Goal: Task Accomplishment & Management: Manage account settings

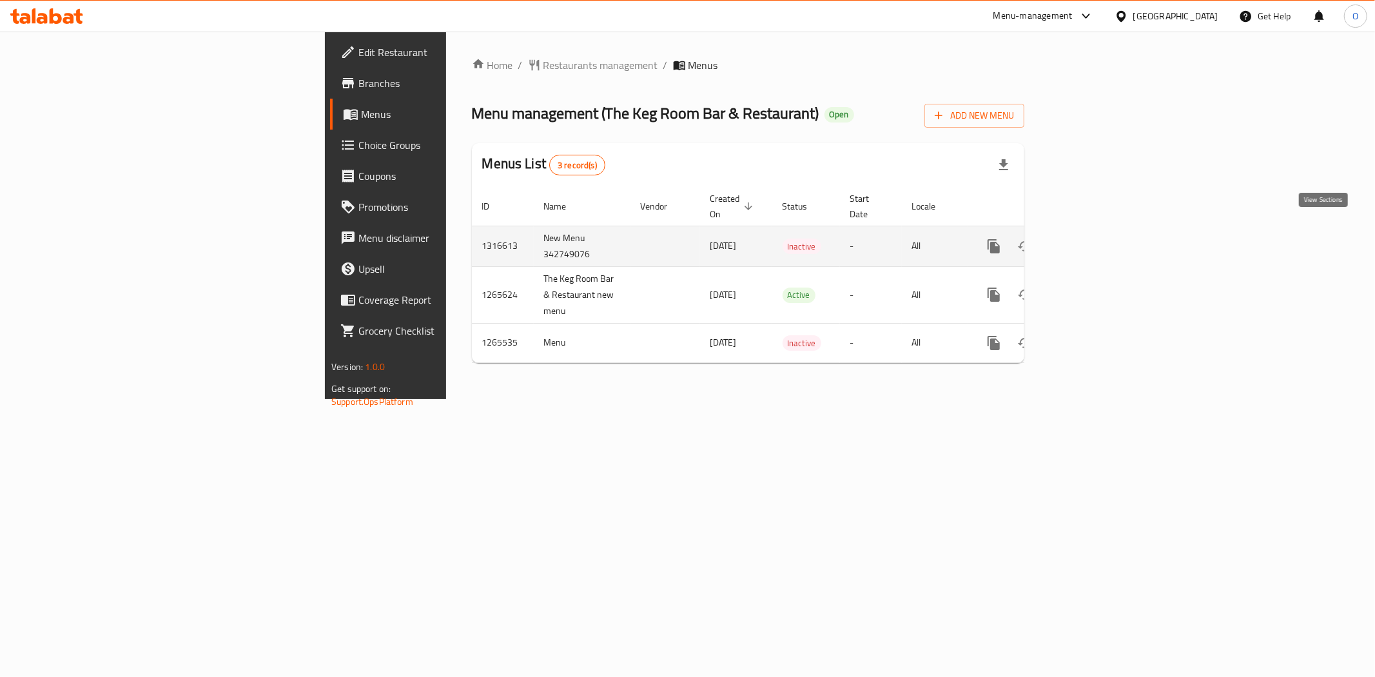
click at [1095, 239] on icon "enhanced table" at bounding box center [1086, 246] width 15 height 15
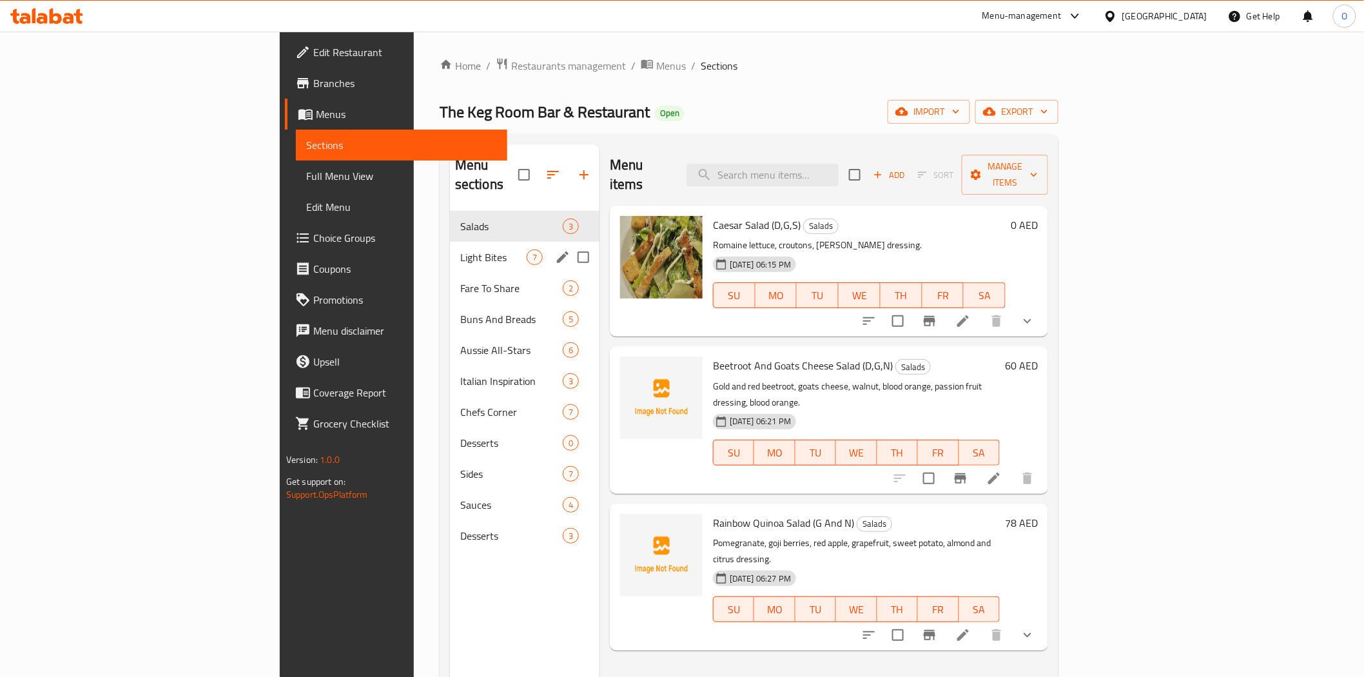
click at [460, 250] on span "Light Bites" at bounding box center [493, 257] width 66 height 15
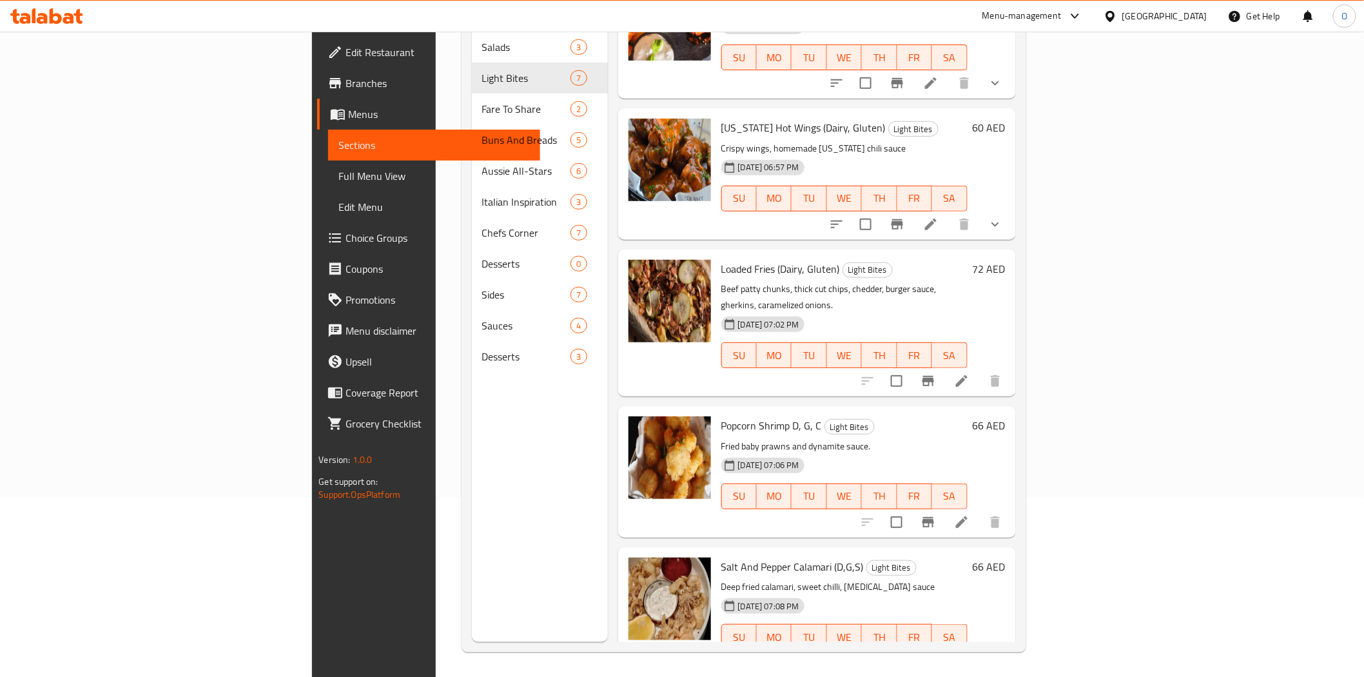
scroll to position [181, 0]
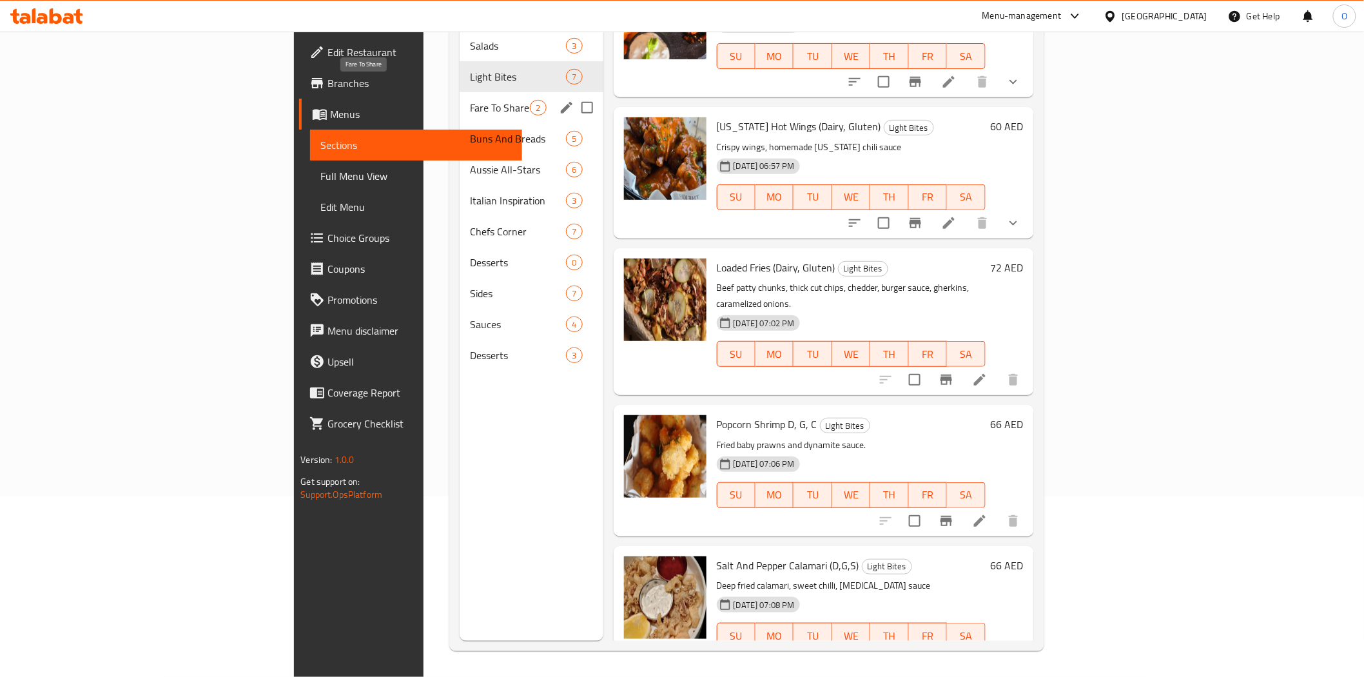
click at [470, 100] on span "Fare To Share" at bounding box center [500, 107] width 61 height 15
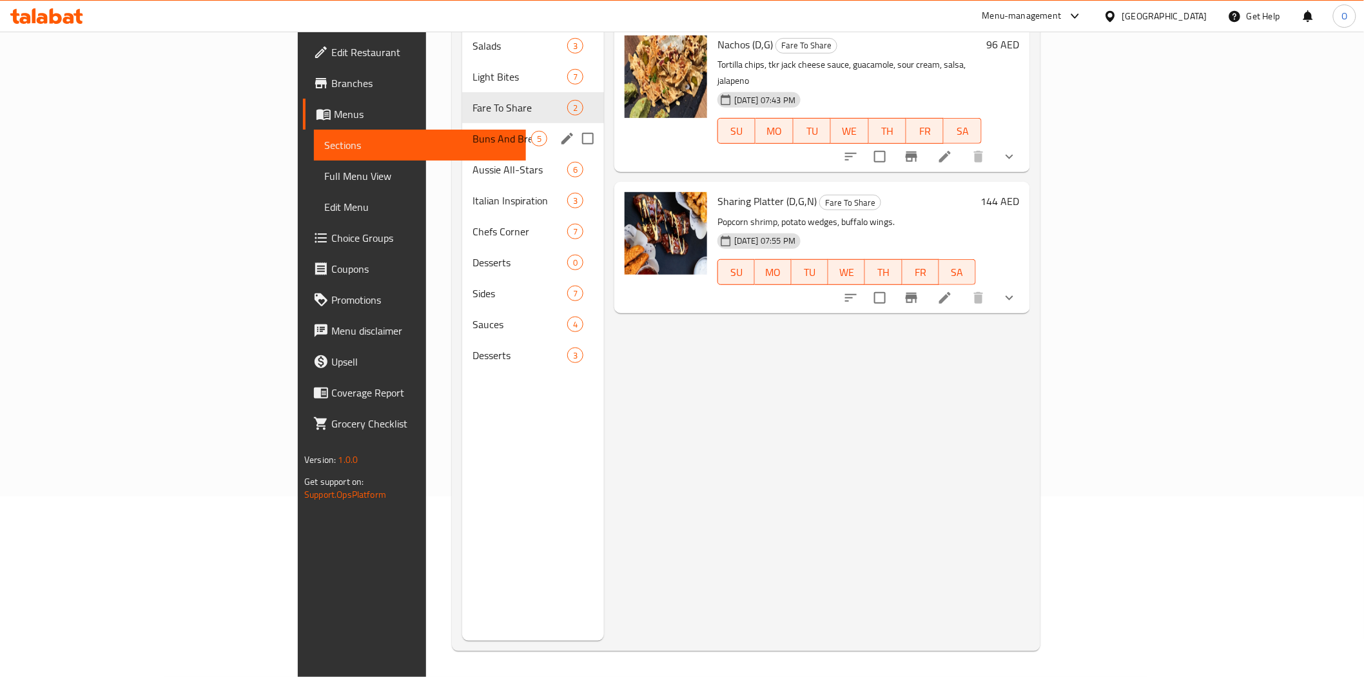
click at [473, 131] on span "Buns And Breads" at bounding box center [502, 138] width 59 height 15
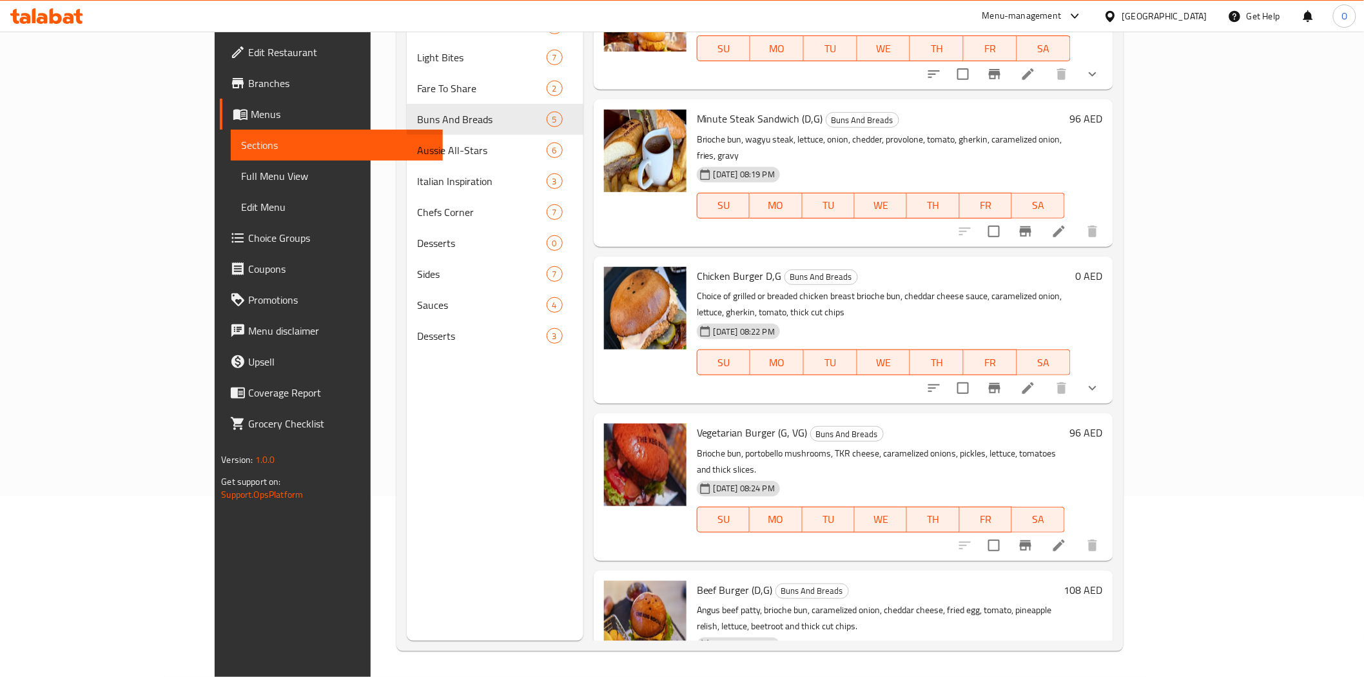
scroll to position [59, 0]
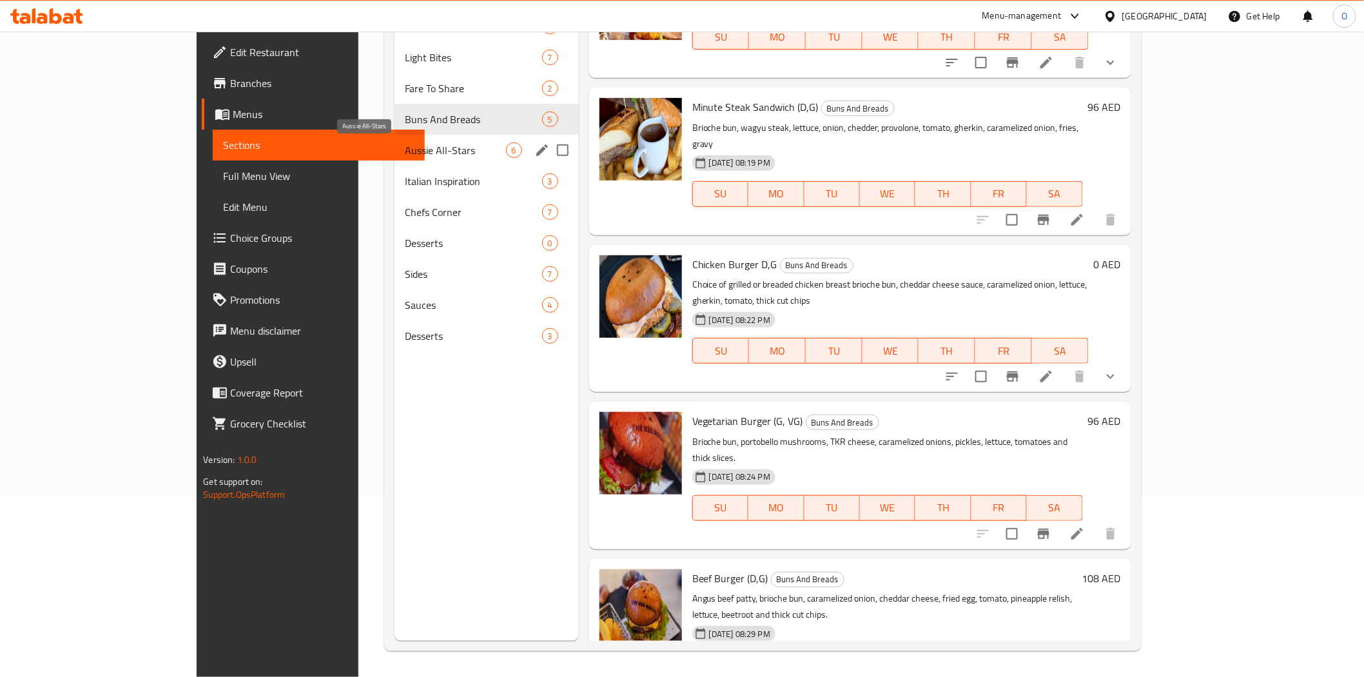
click at [405, 153] on span "Aussie All-Stars" at bounding box center [455, 150] width 101 height 15
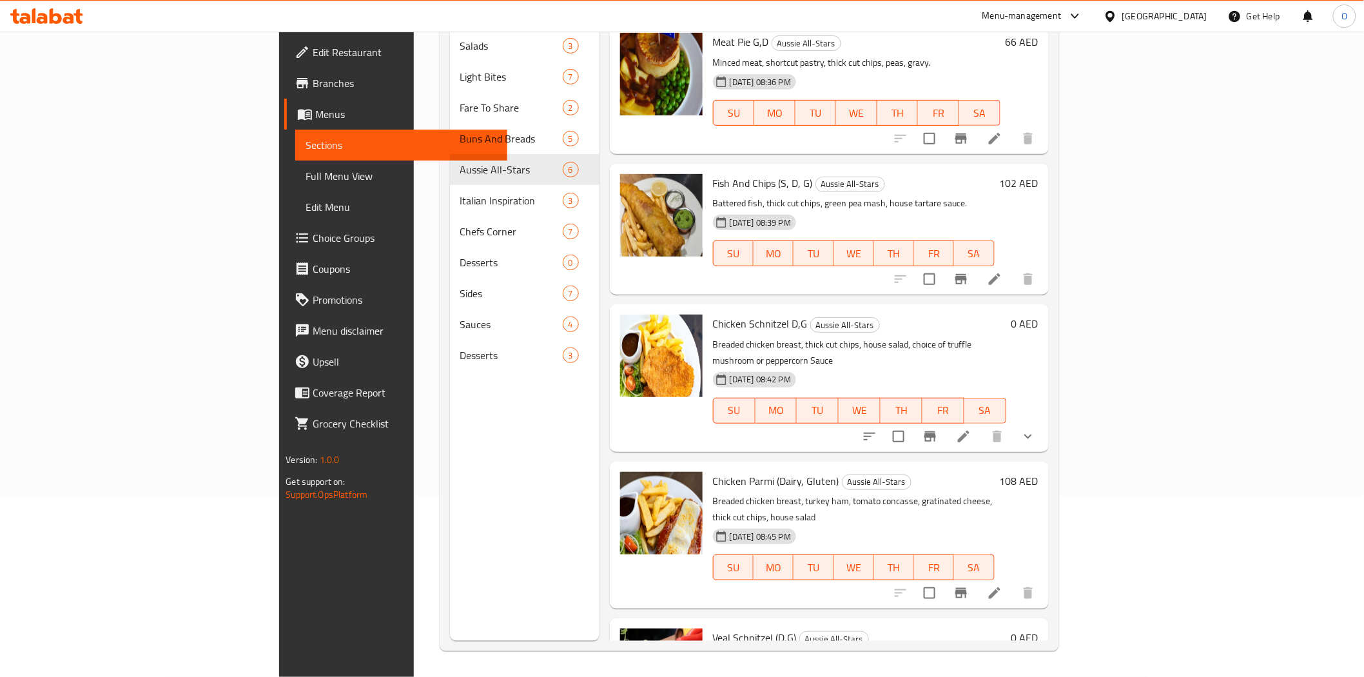
scroll to position [200, 0]
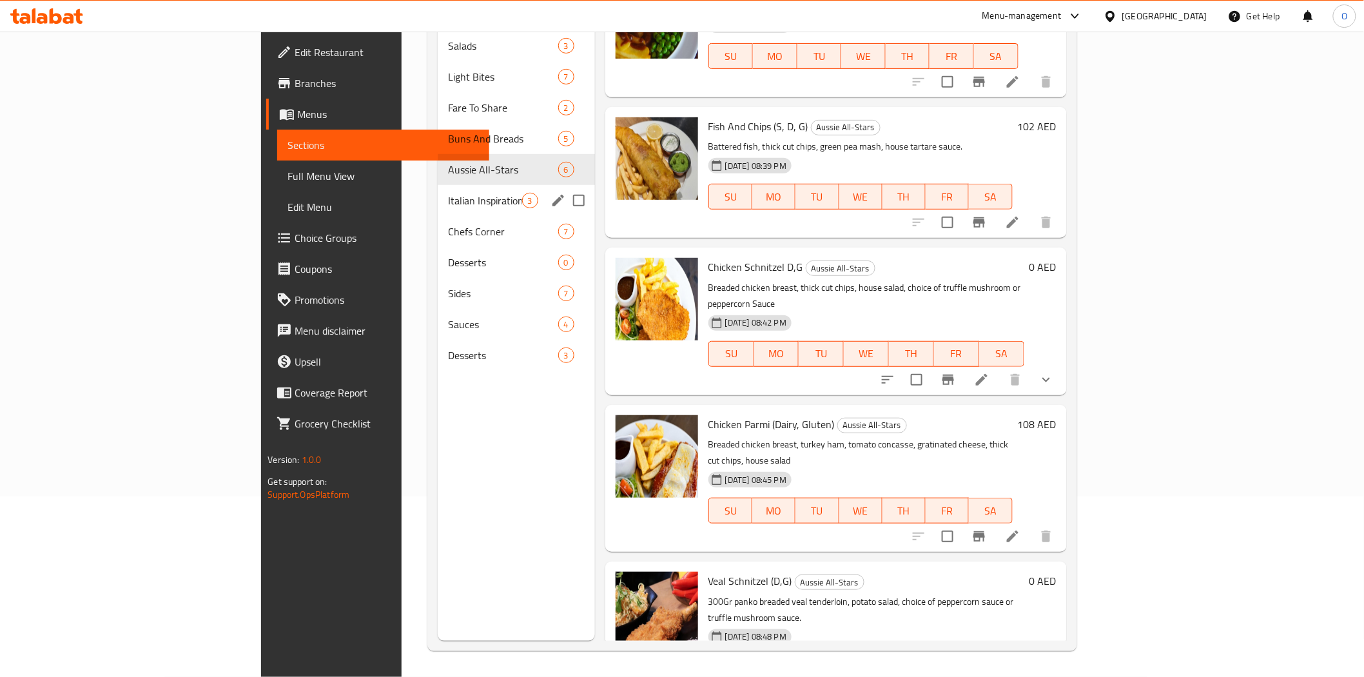
click at [448, 193] on span "Italian Inspiration" at bounding box center [485, 200] width 74 height 15
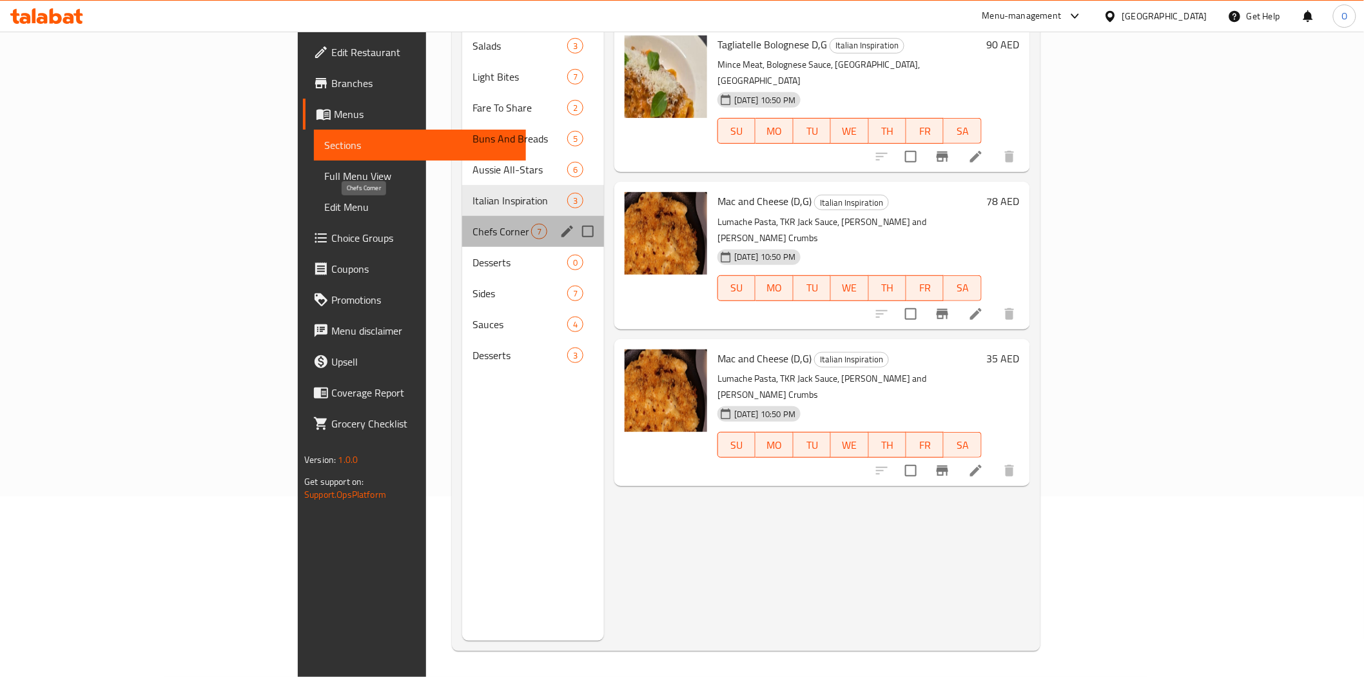
click at [473, 224] on span "Chefs Corner" at bounding box center [502, 231] width 59 height 15
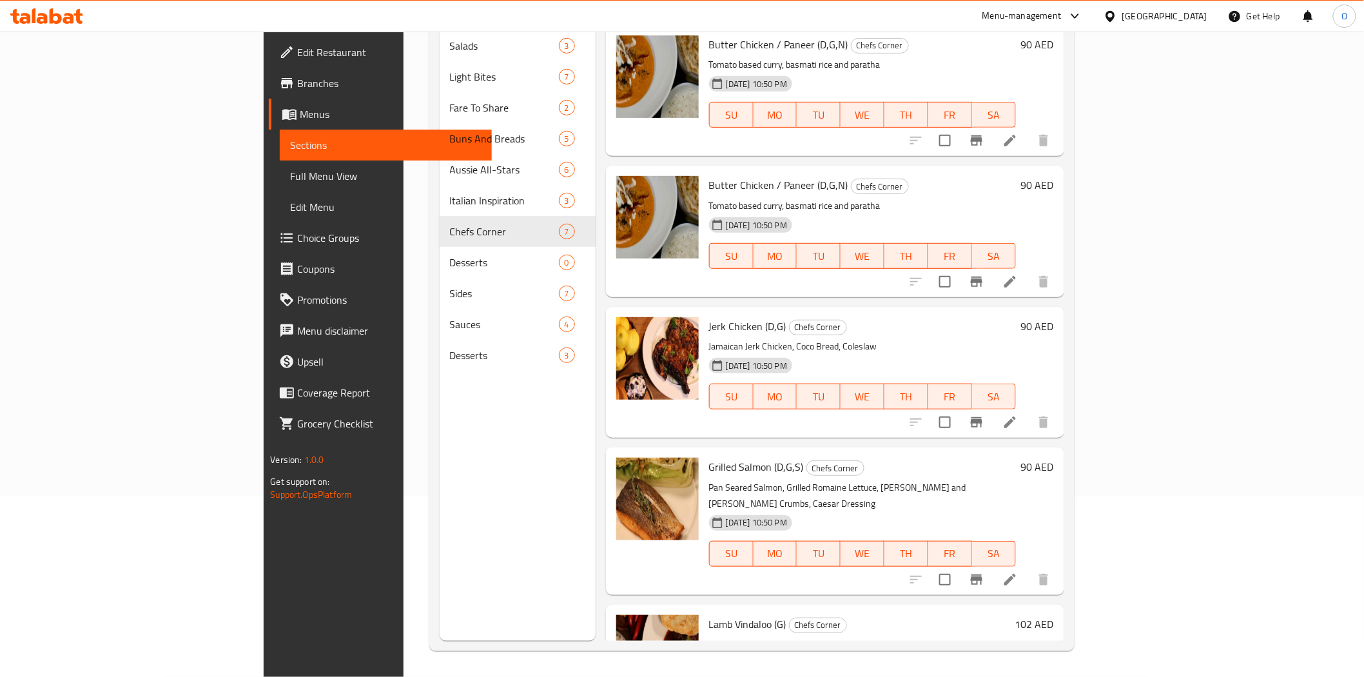
scroll to position [340, 0]
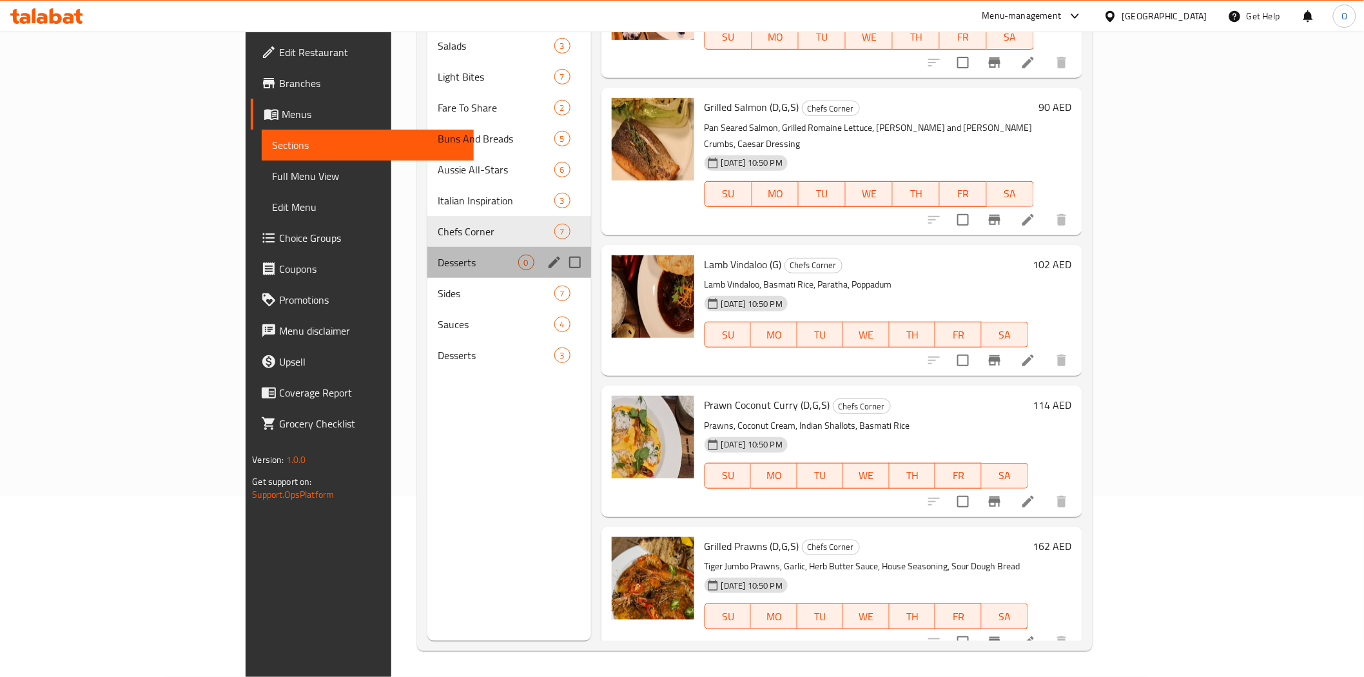
click at [438, 255] on span "Desserts" at bounding box center [478, 262] width 81 height 15
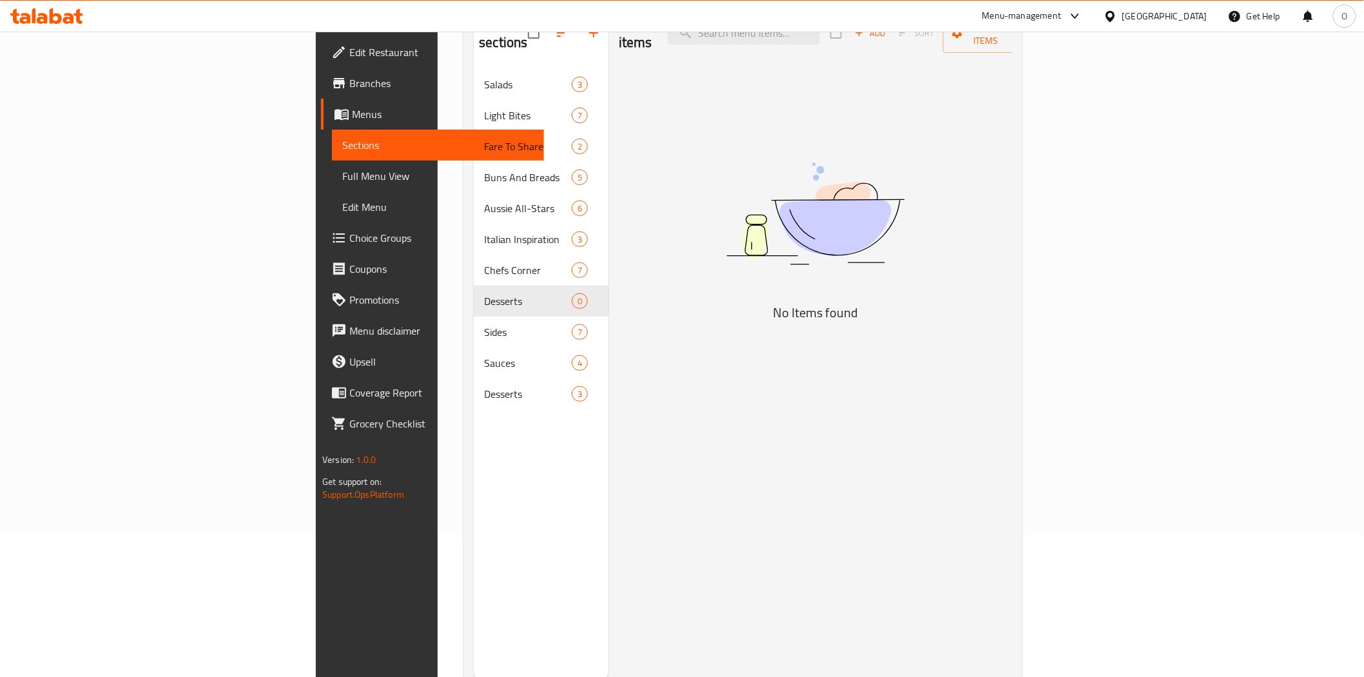
scroll to position [143, 0]
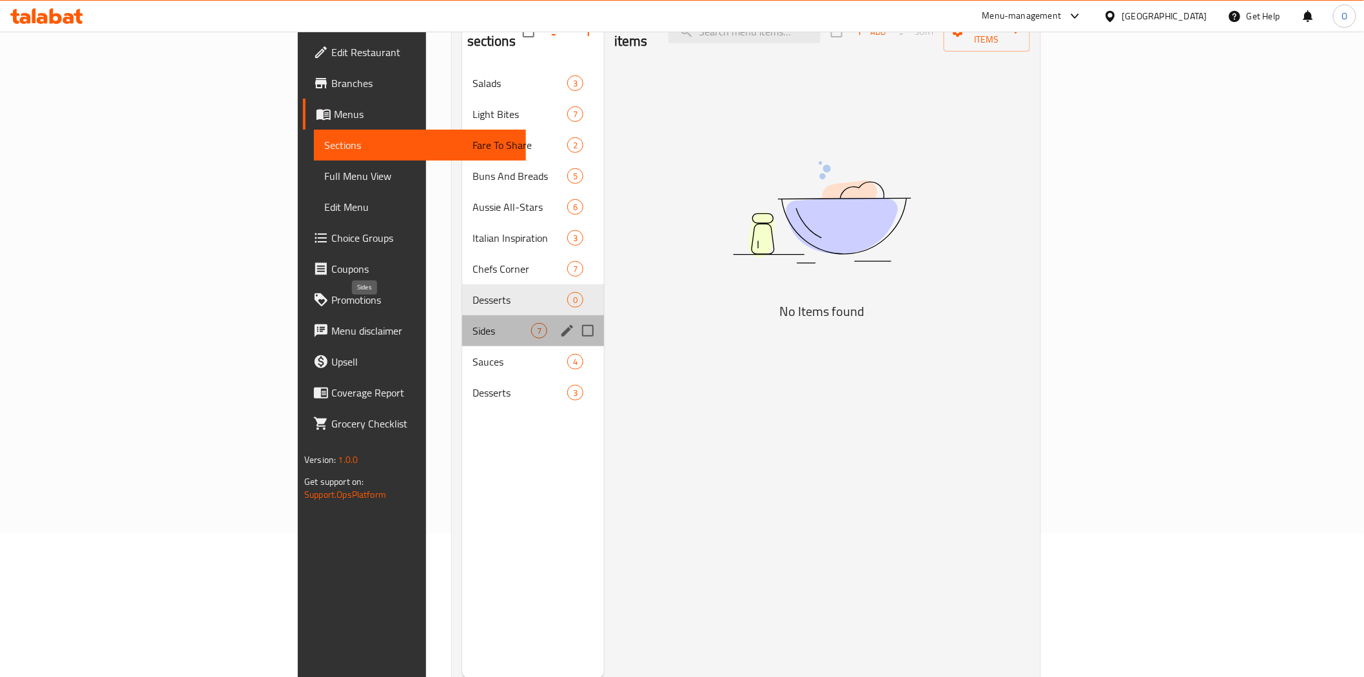
click at [473, 323] on span "Sides" at bounding box center [502, 330] width 59 height 15
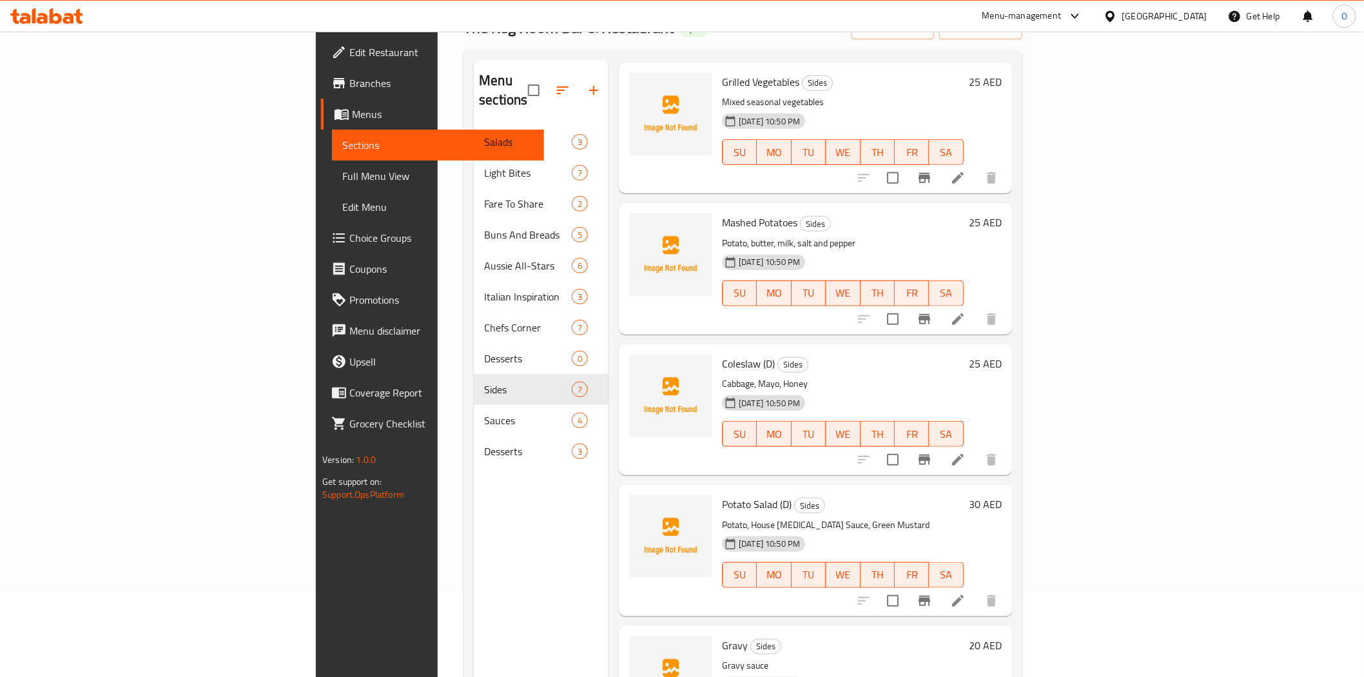
scroll to position [181, 0]
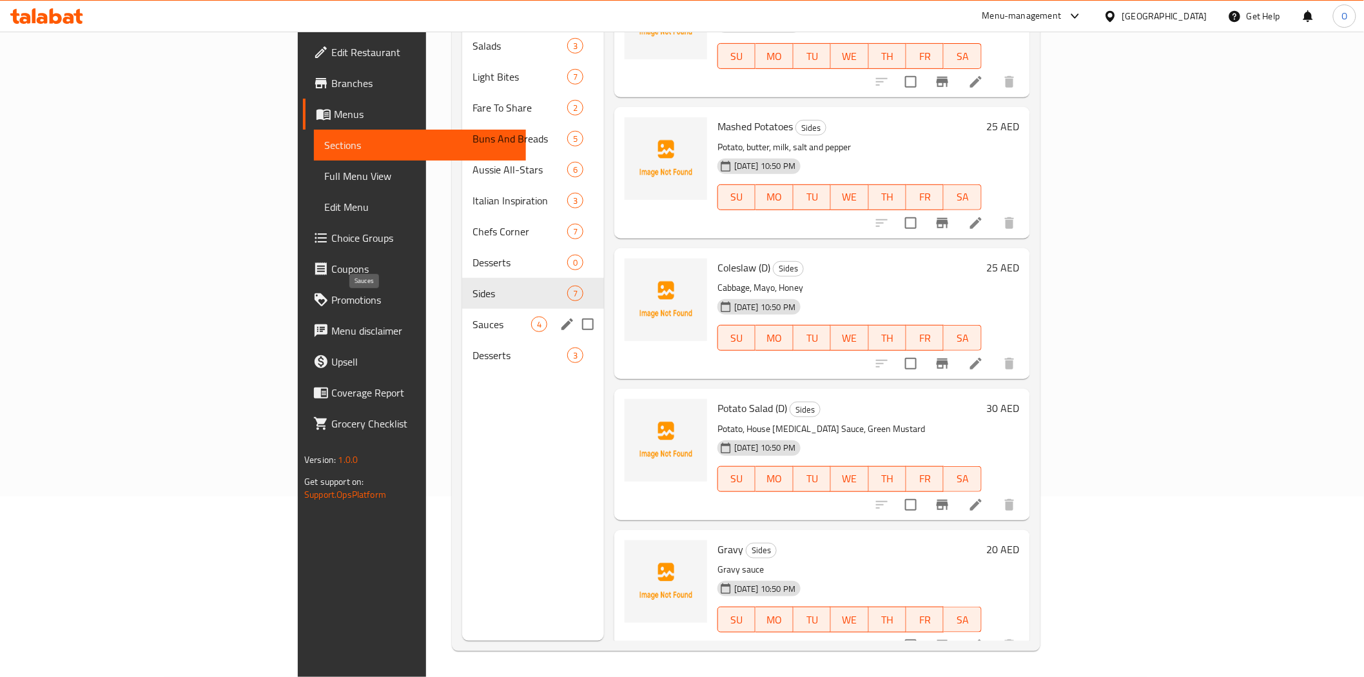
click at [473, 317] on span "Sauces" at bounding box center [502, 324] width 59 height 15
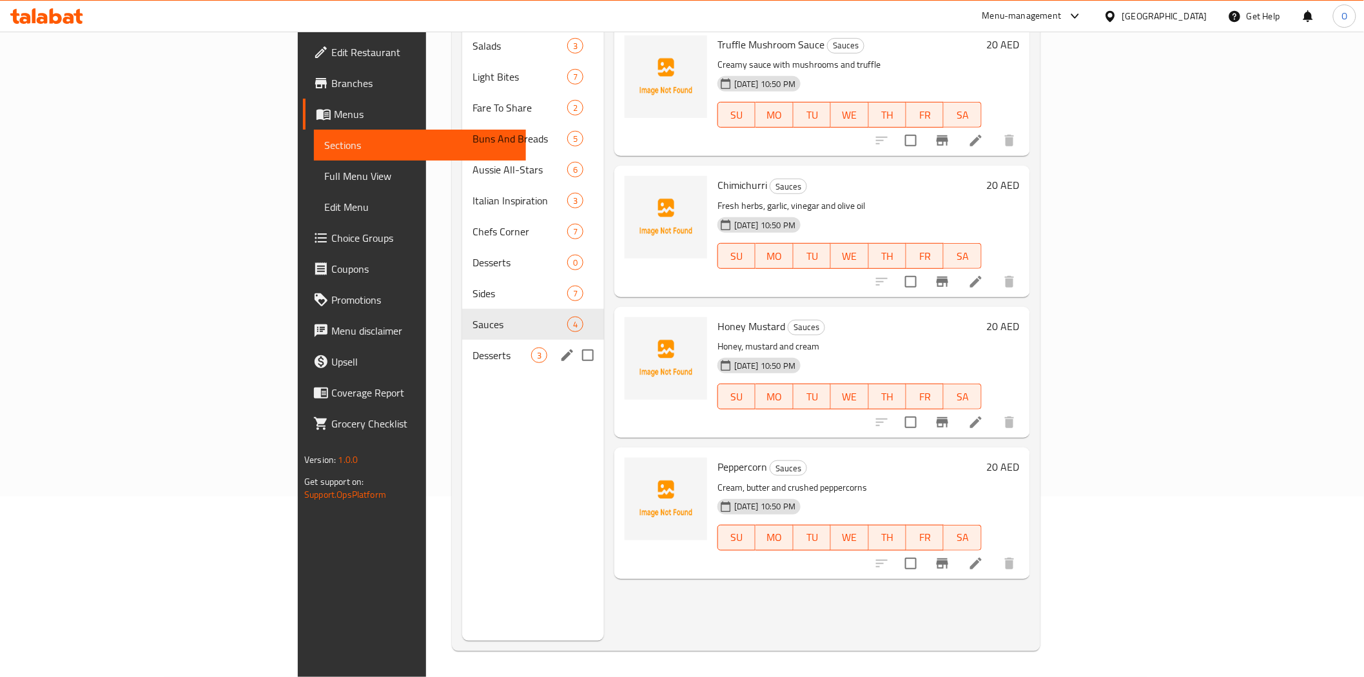
click at [462, 344] on div "Desserts 3" at bounding box center [533, 355] width 142 height 31
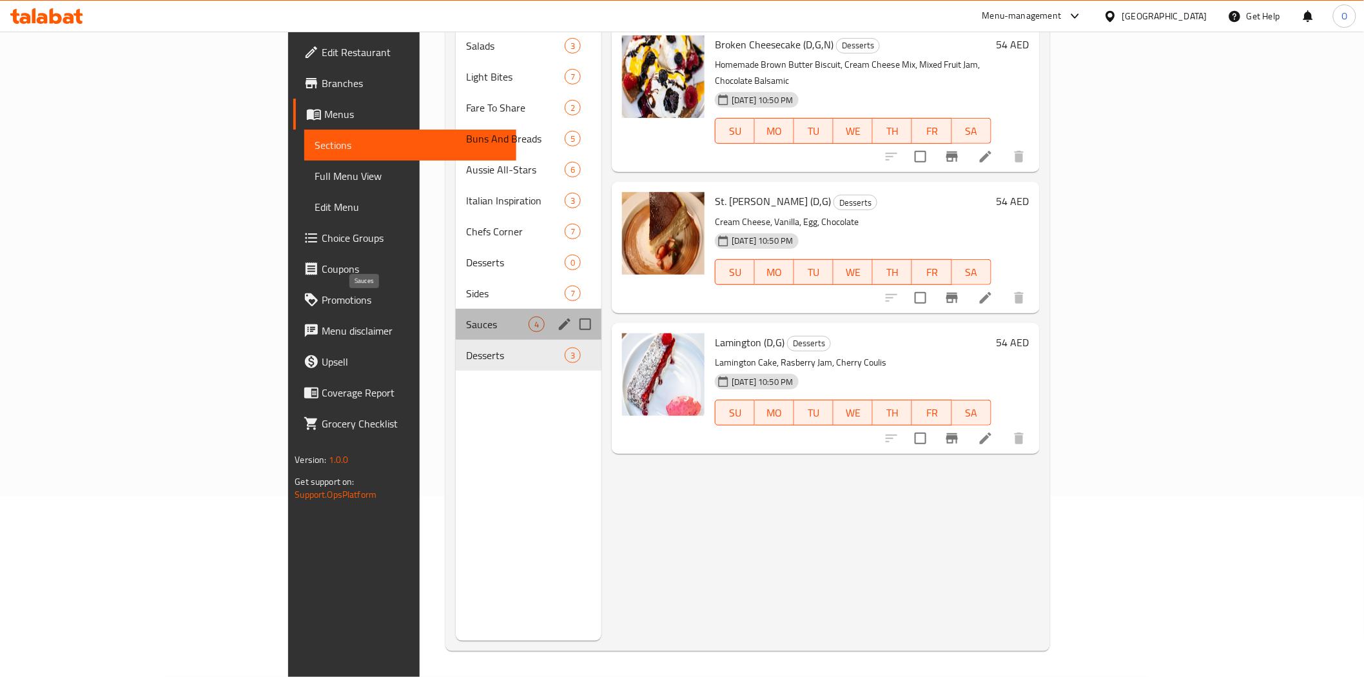
click at [466, 317] on span "Sauces" at bounding box center [497, 324] width 63 height 15
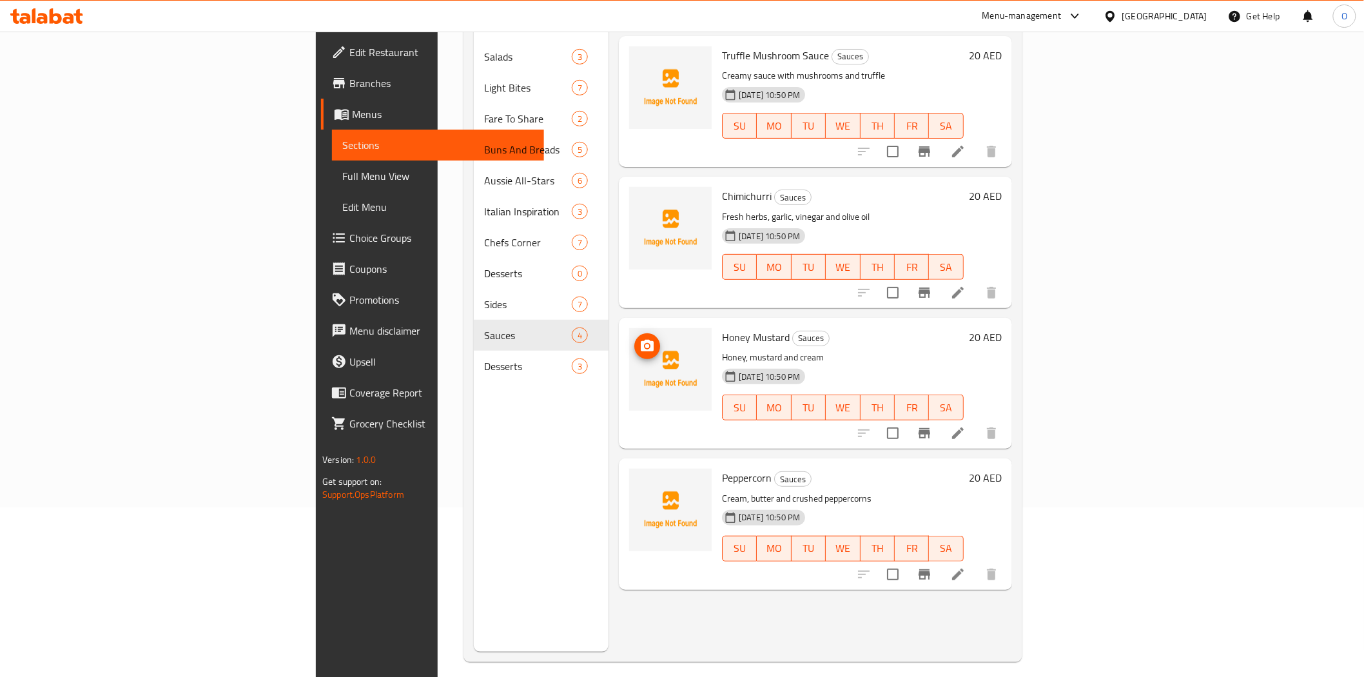
scroll to position [181, 0]
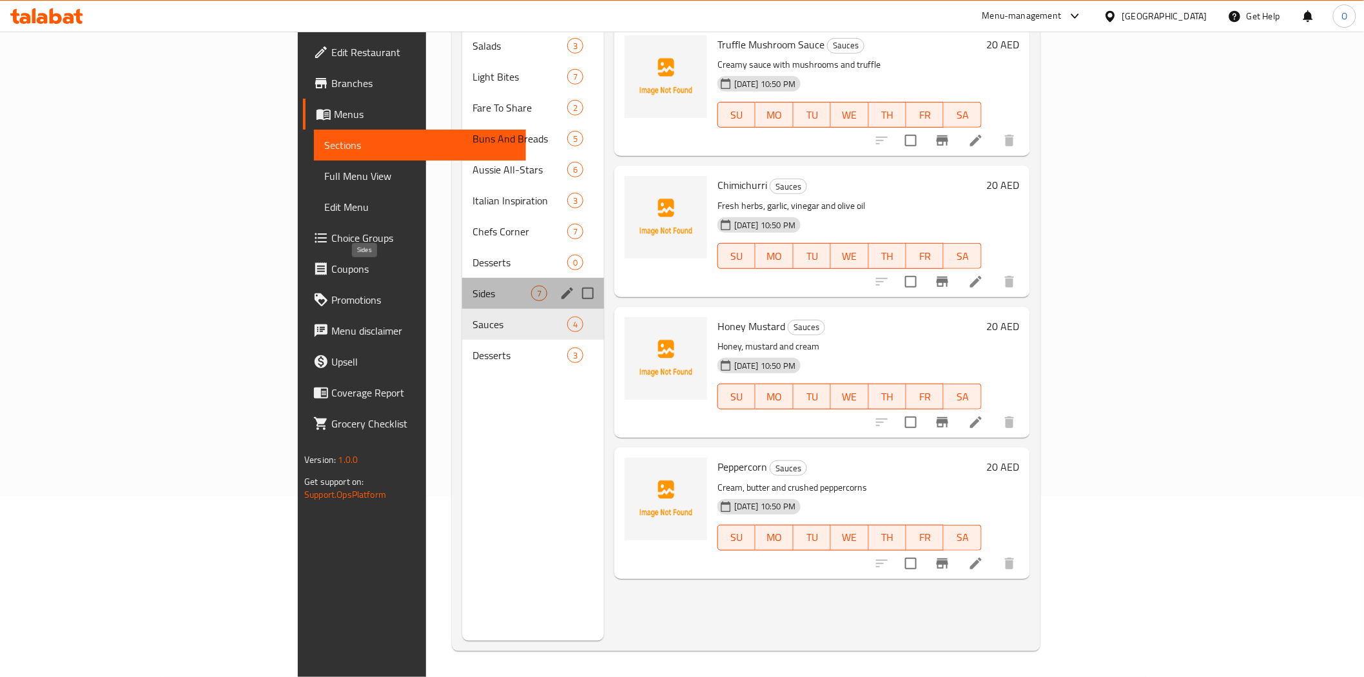
click at [473, 286] on span "Sides" at bounding box center [502, 293] width 59 height 15
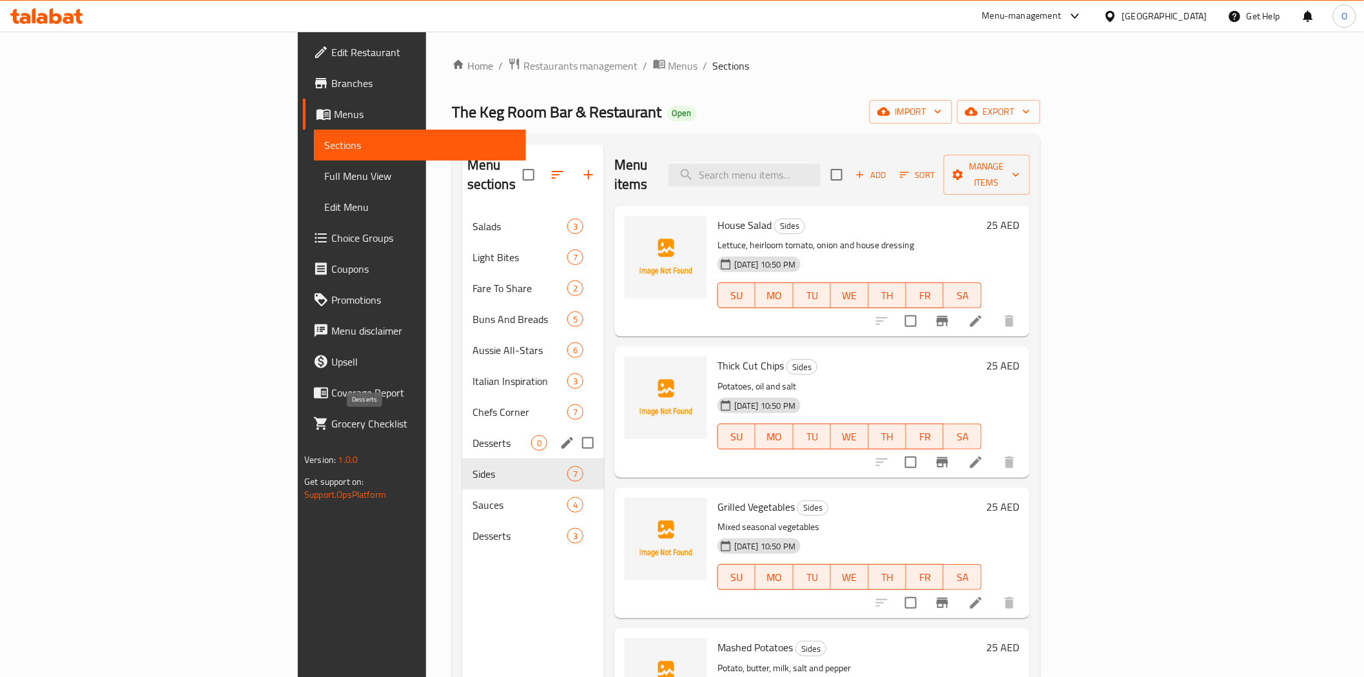
click at [462, 432] on div "Desserts 0" at bounding box center [533, 443] width 142 height 31
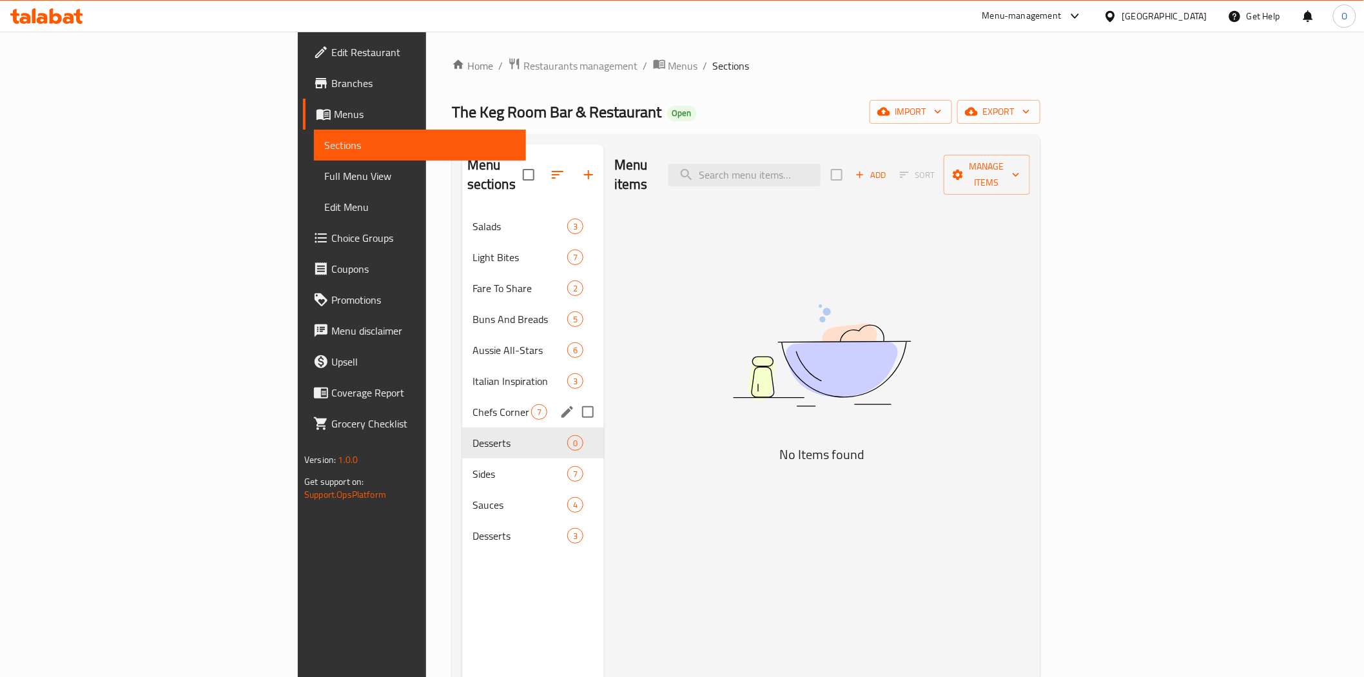
click at [462, 397] on div "Chefs Corner 7" at bounding box center [533, 412] width 142 height 31
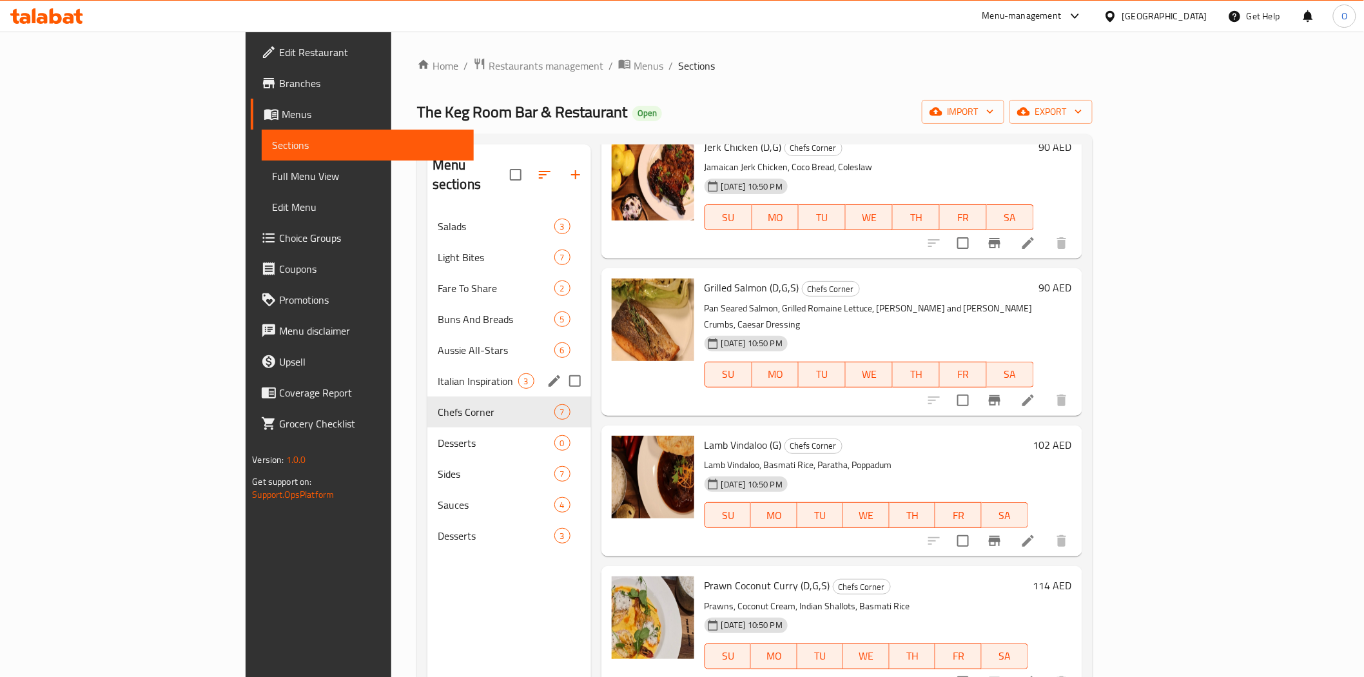
click at [428, 366] on div "Italian Inspiration 3" at bounding box center [510, 381] width 164 height 31
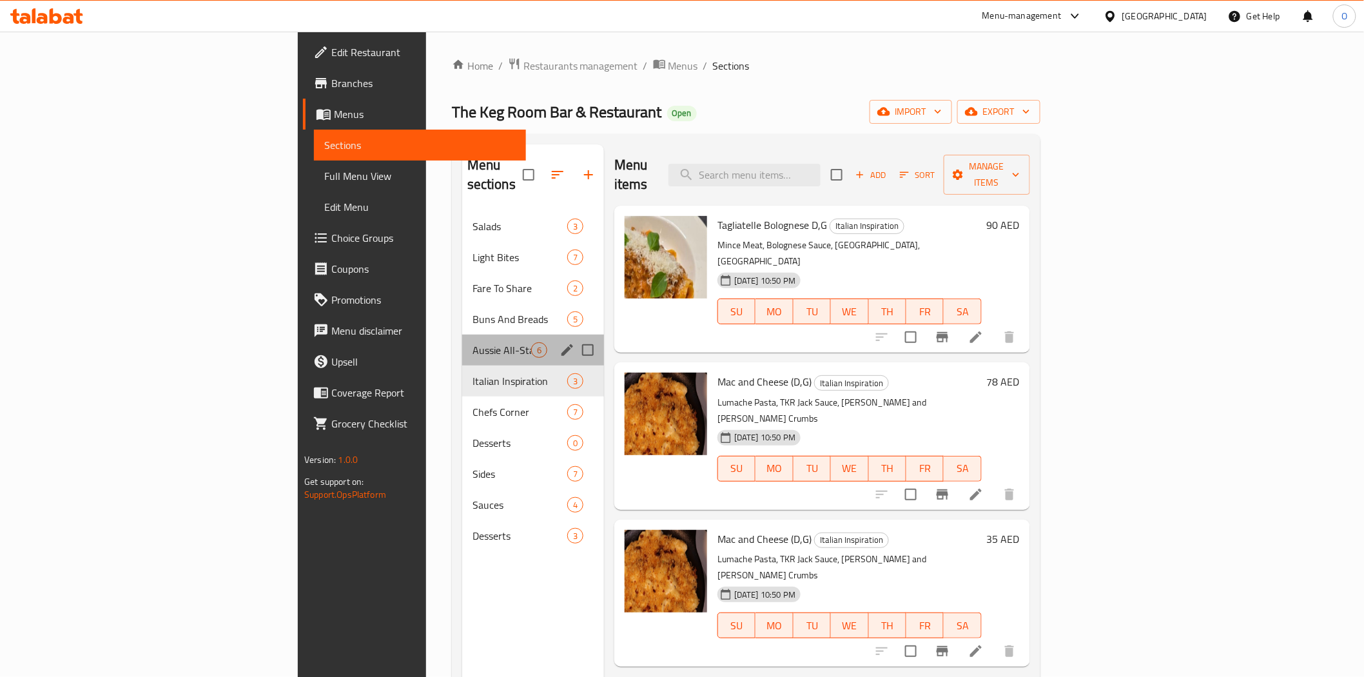
click at [462, 340] on div "Aussie All-Stars 6" at bounding box center [533, 350] width 142 height 31
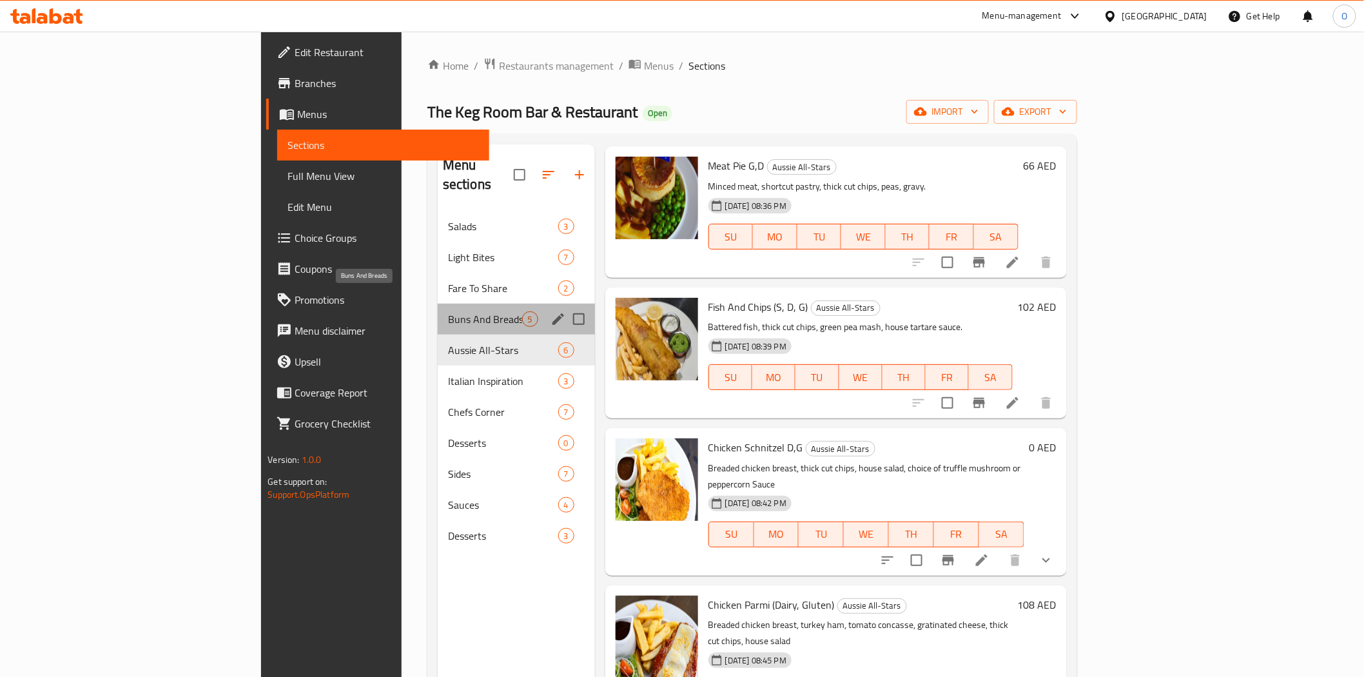
click at [448, 311] on span "Buns And Breads" at bounding box center [485, 318] width 74 height 15
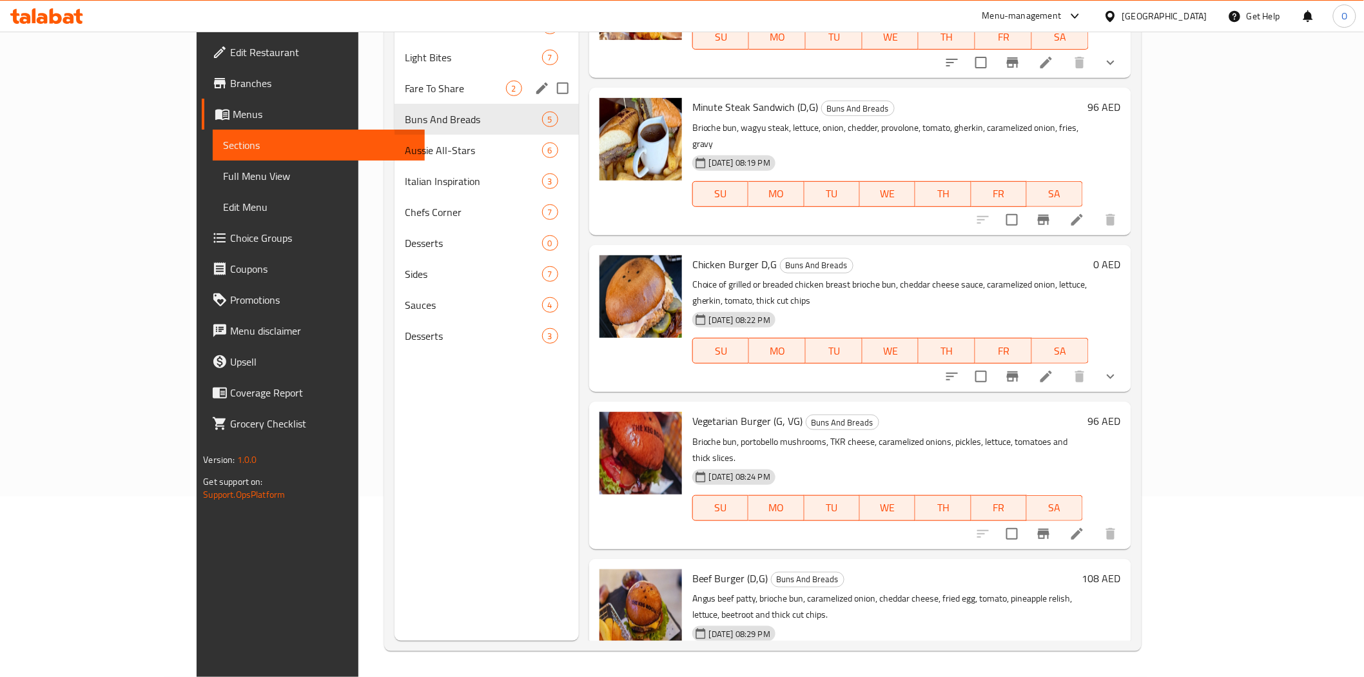
click at [455, 97] on div "Fare To Share 2" at bounding box center [487, 88] width 184 height 31
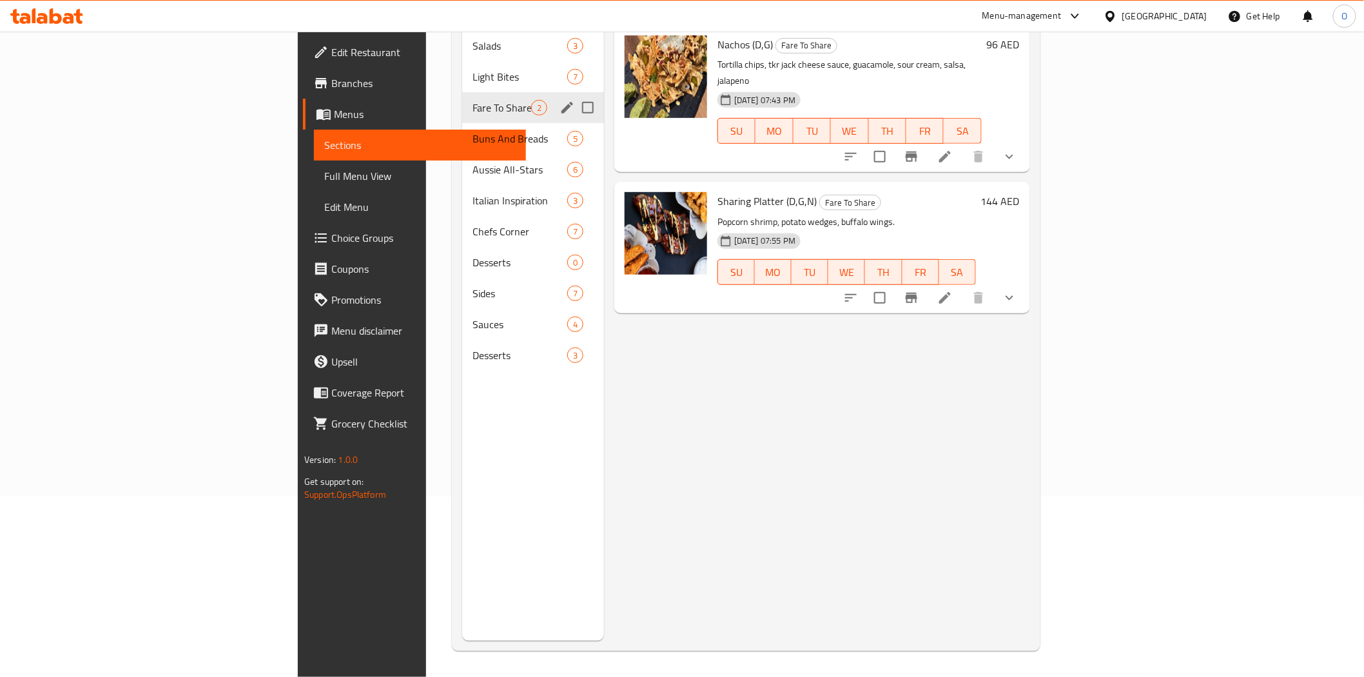
click at [462, 92] on div "Fare To Share 2" at bounding box center [533, 107] width 142 height 31
click at [473, 69] on span "Light Bites" at bounding box center [502, 76] width 59 height 15
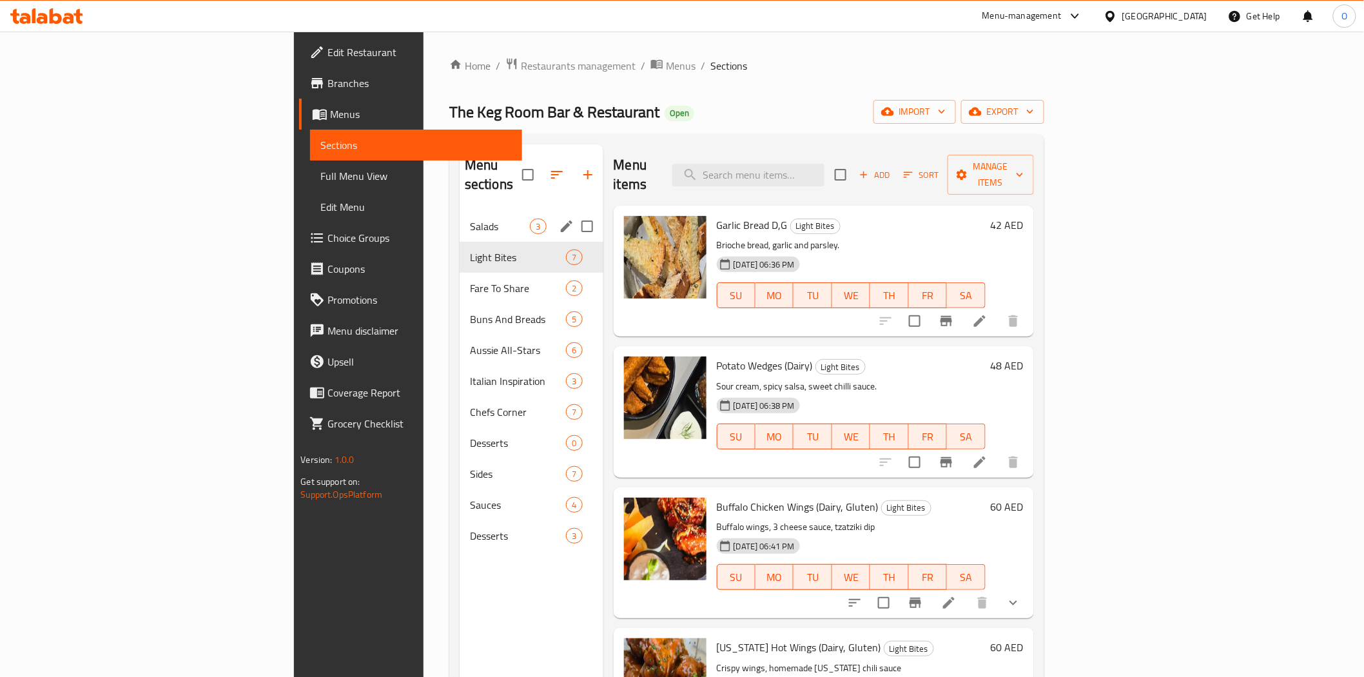
click at [470, 219] on span "Salads" at bounding box center [500, 226] width 61 height 15
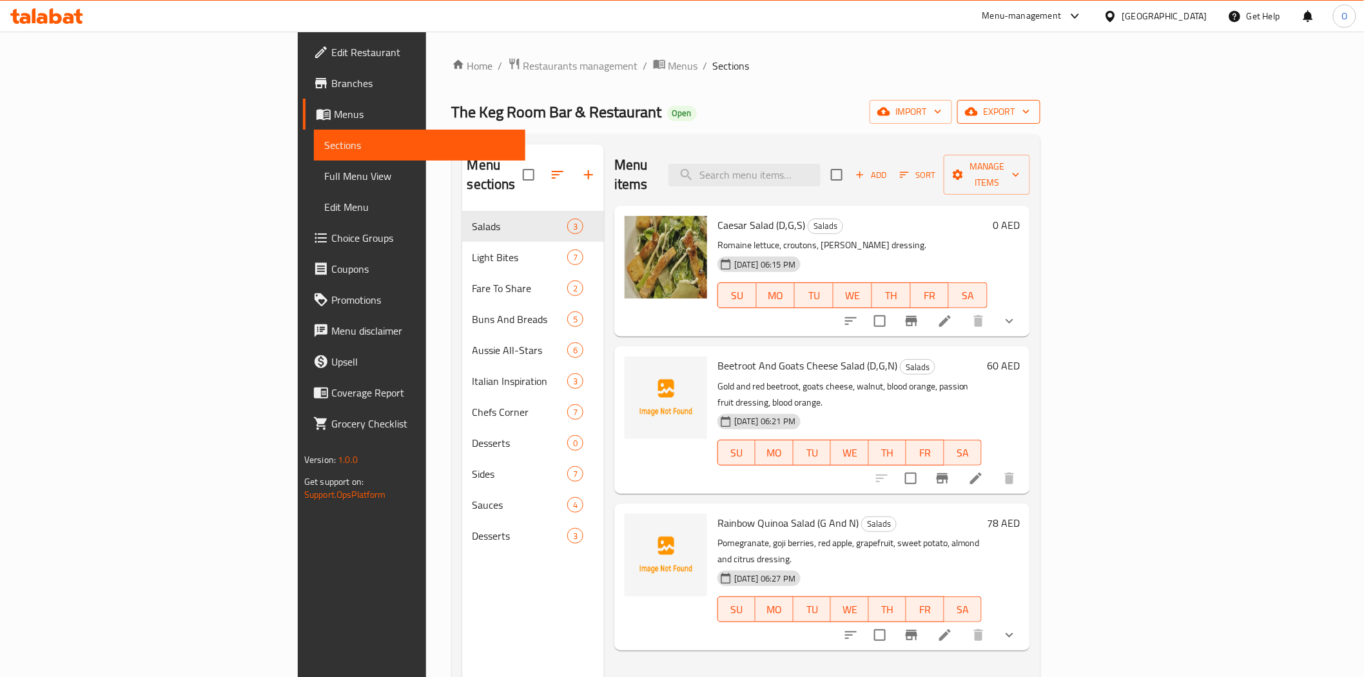
click at [1030, 117] on span "export" at bounding box center [999, 112] width 63 height 16
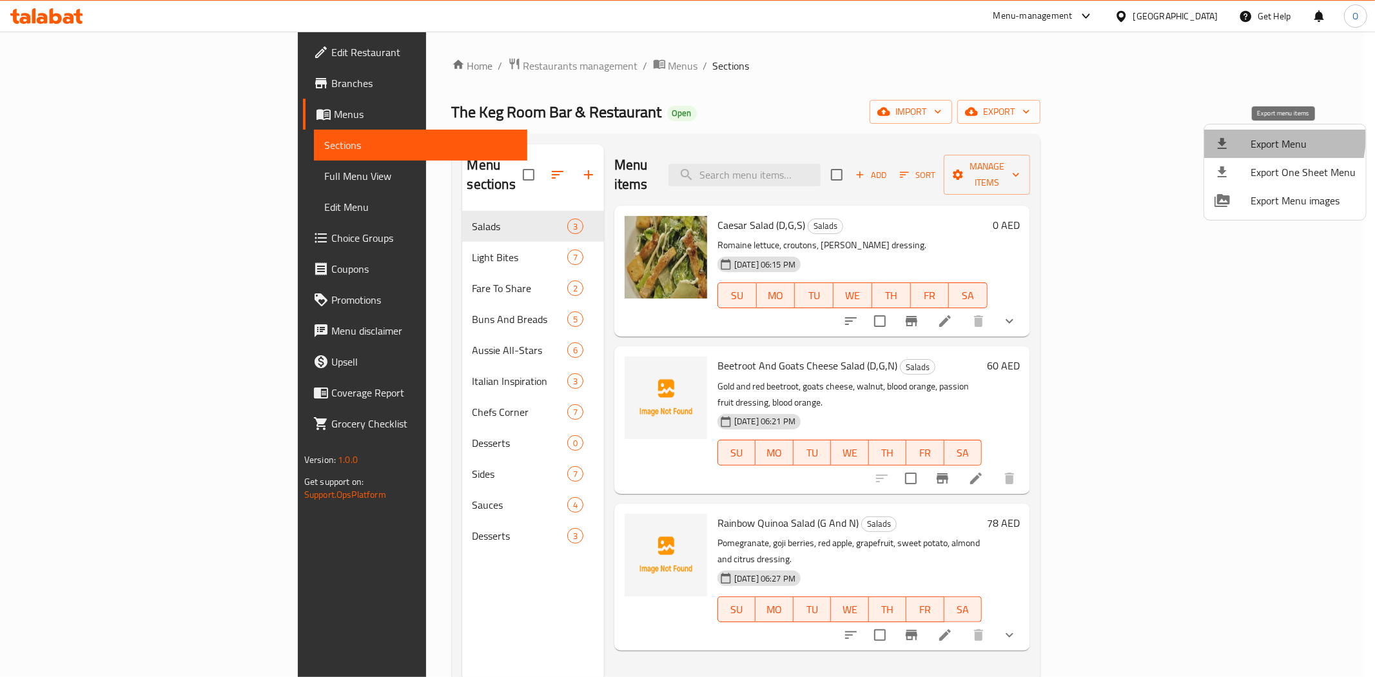
click at [1272, 139] on span "Export Menu" at bounding box center [1303, 143] width 105 height 15
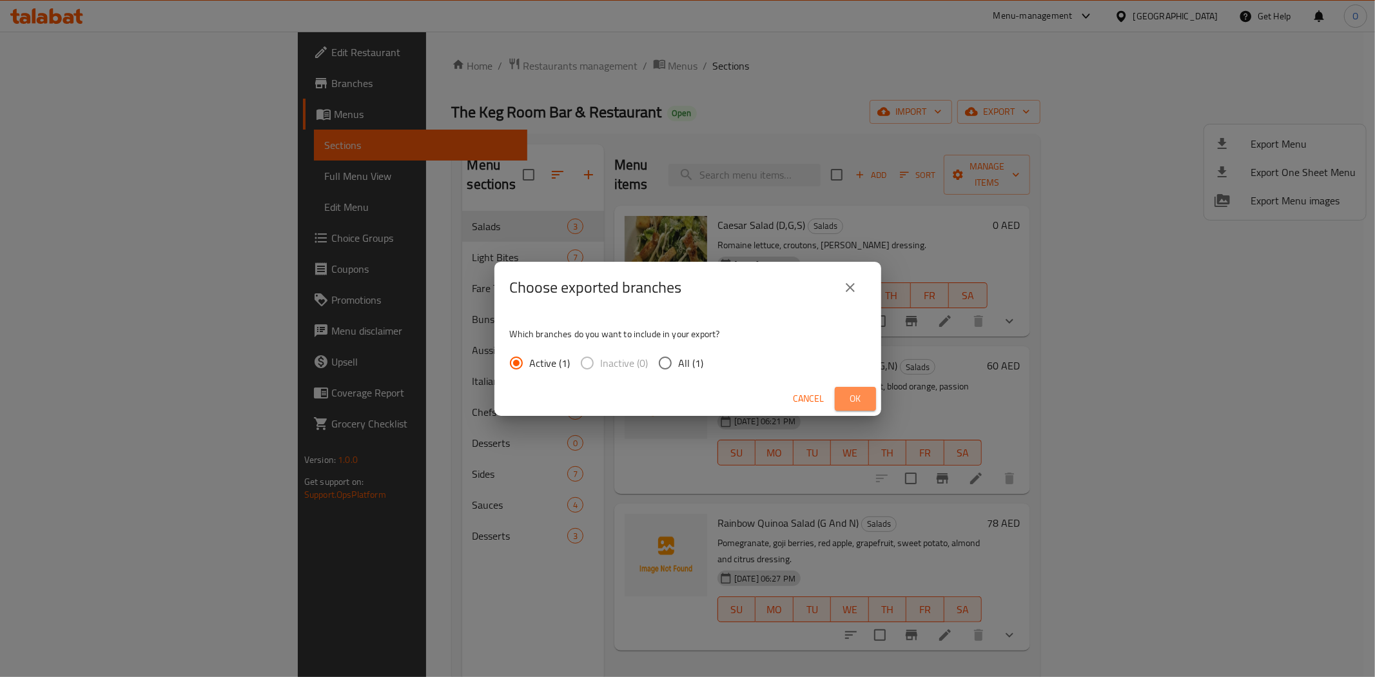
click at [854, 403] on span "Ok" at bounding box center [855, 399] width 21 height 16
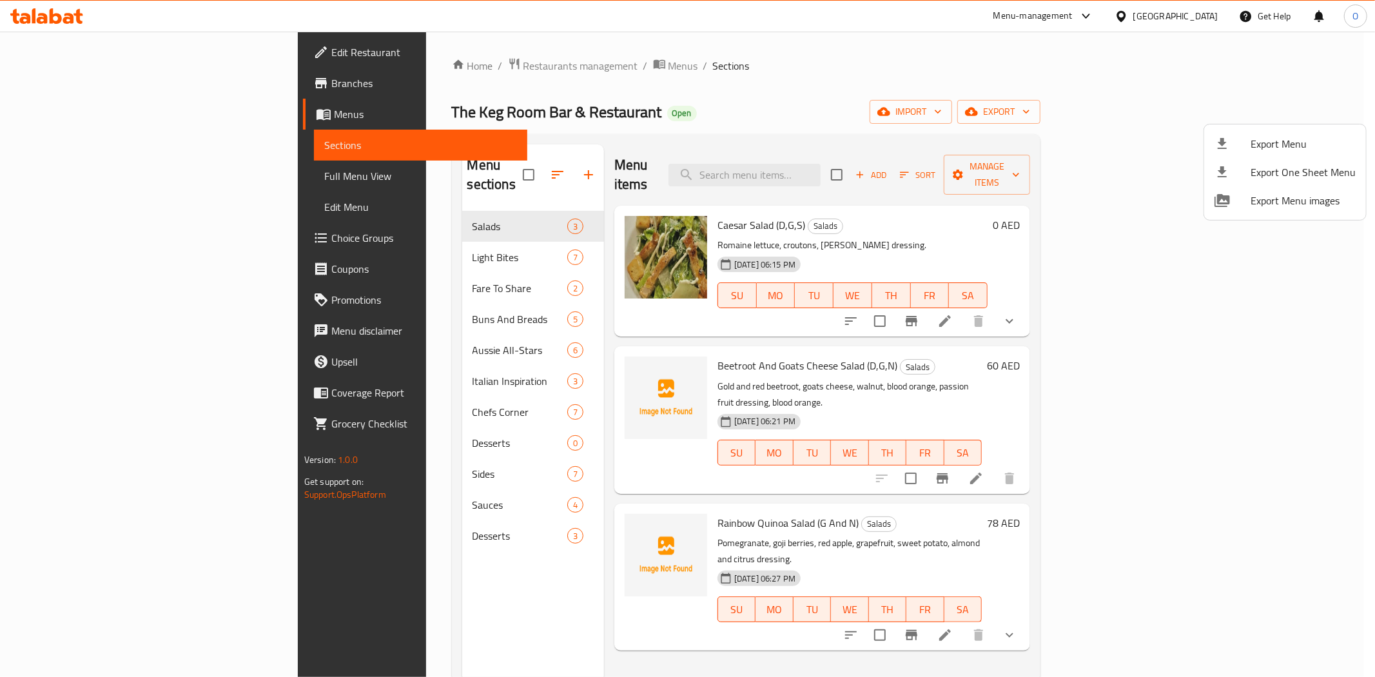
click at [486, 62] on div at bounding box center [687, 338] width 1375 height 677
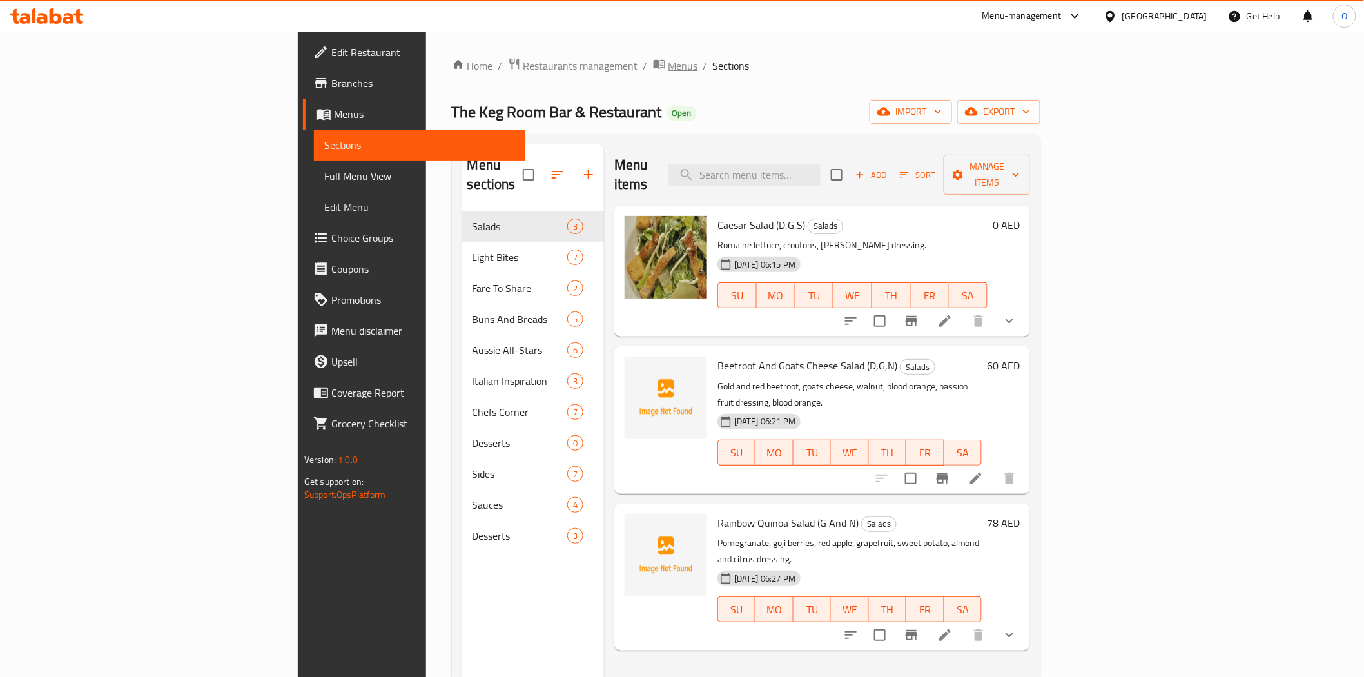
click at [669, 62] on span "Menus" at bounding box center [684, 65] width 30 height 15
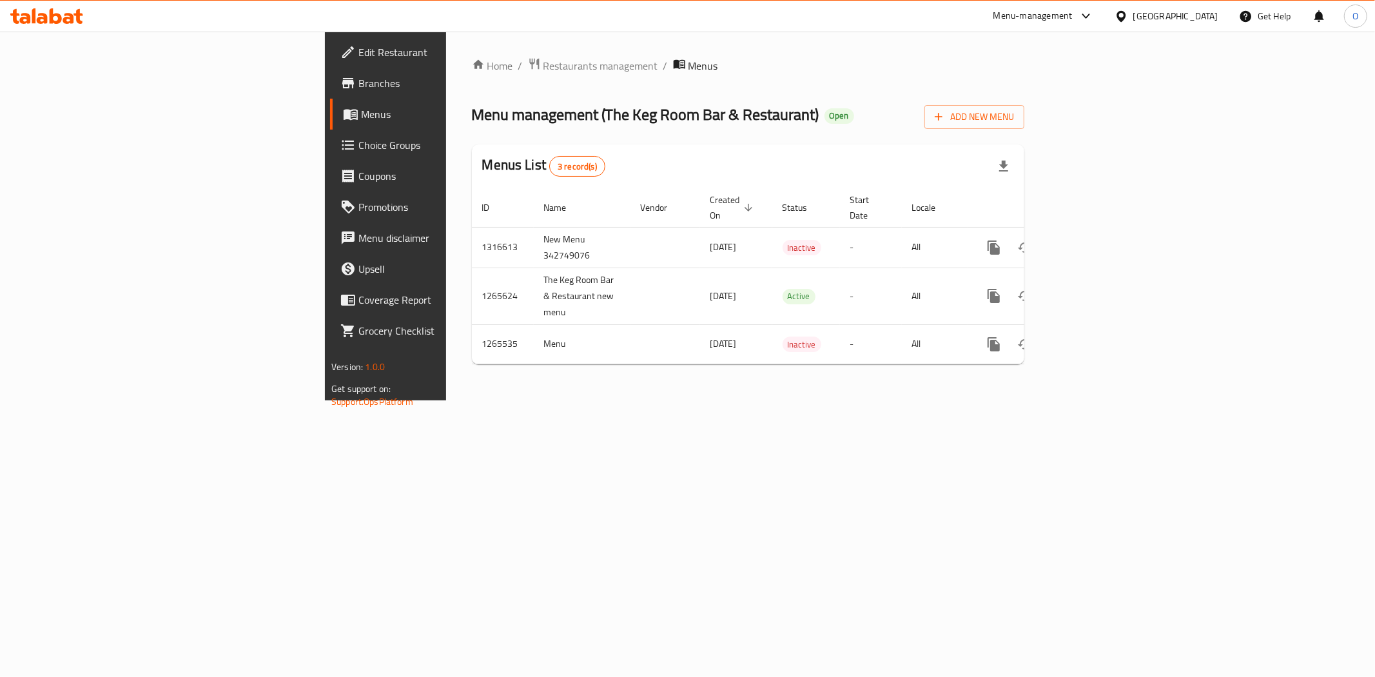
click at [1125, 9] on div at bounding box center [1124, 16] width 19 height 14
click at [1067, 133] on div "[GEOGRAPHIC_DATA]" at bounding box center [1121, 133] width 193 height 30
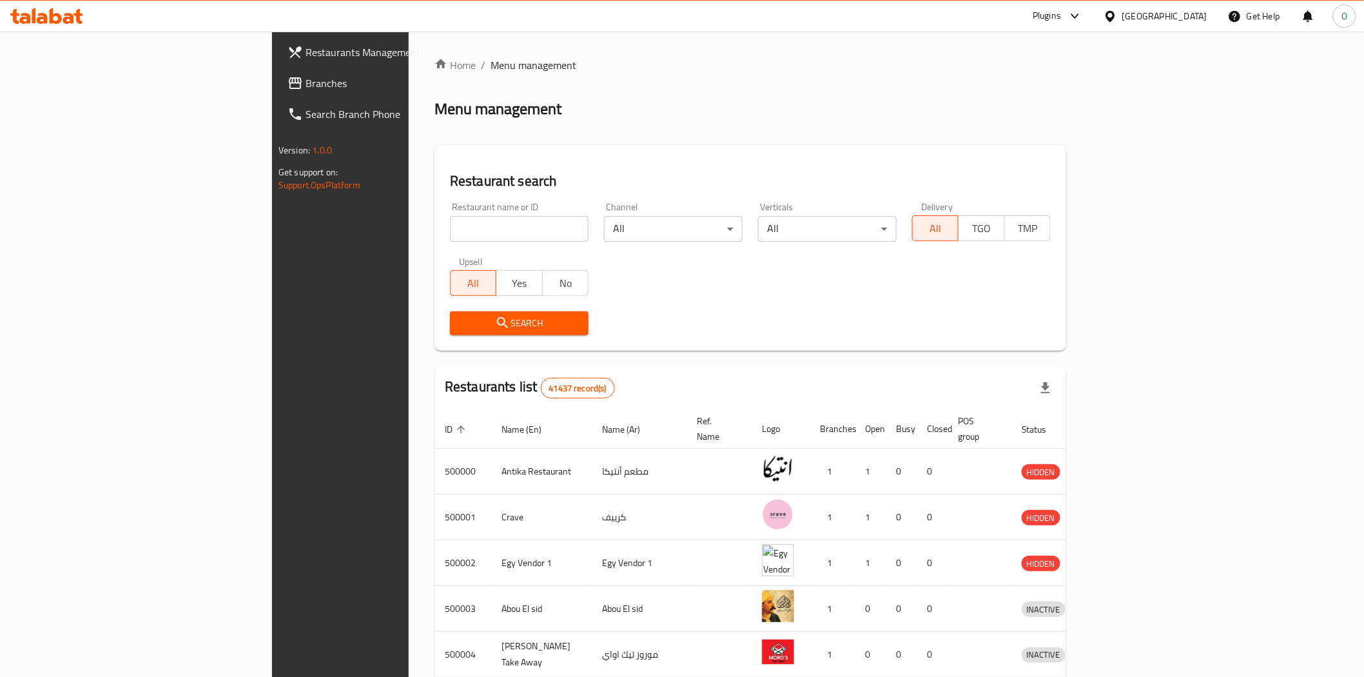
click at [306, 81] on span "Branches" at bounding box center [398, 82] width 184 height 15
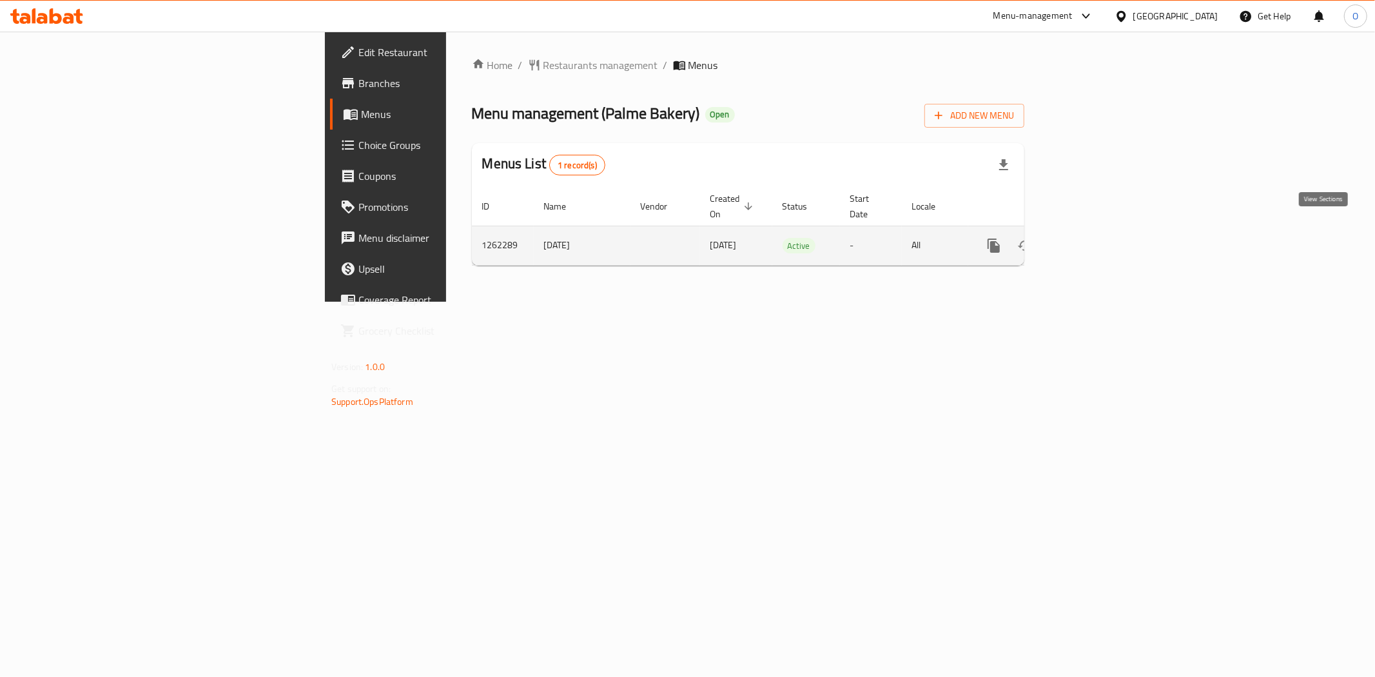
click at [1093, 240] on icon "enhanced table" at bounding box center [1087, 246] width 12 height 12
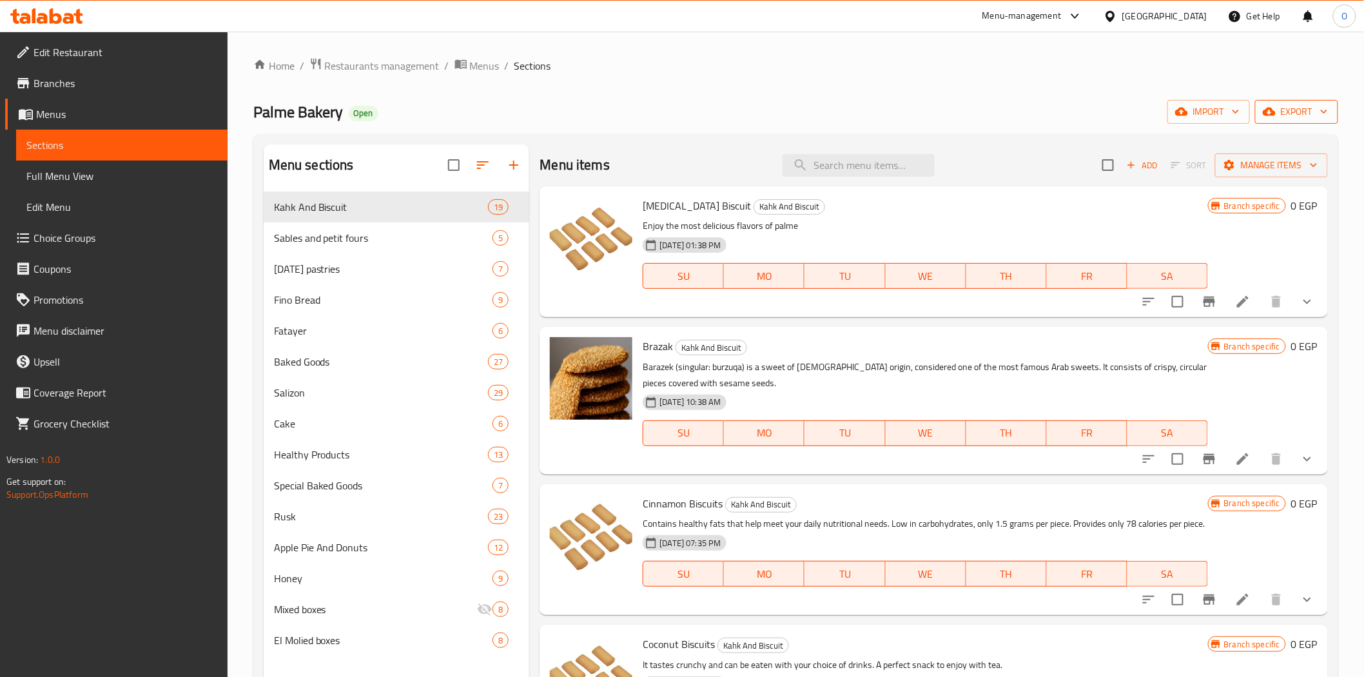
click at [1285, 117] on span "export" at bounding box center [1297, 112] width 63 height 16
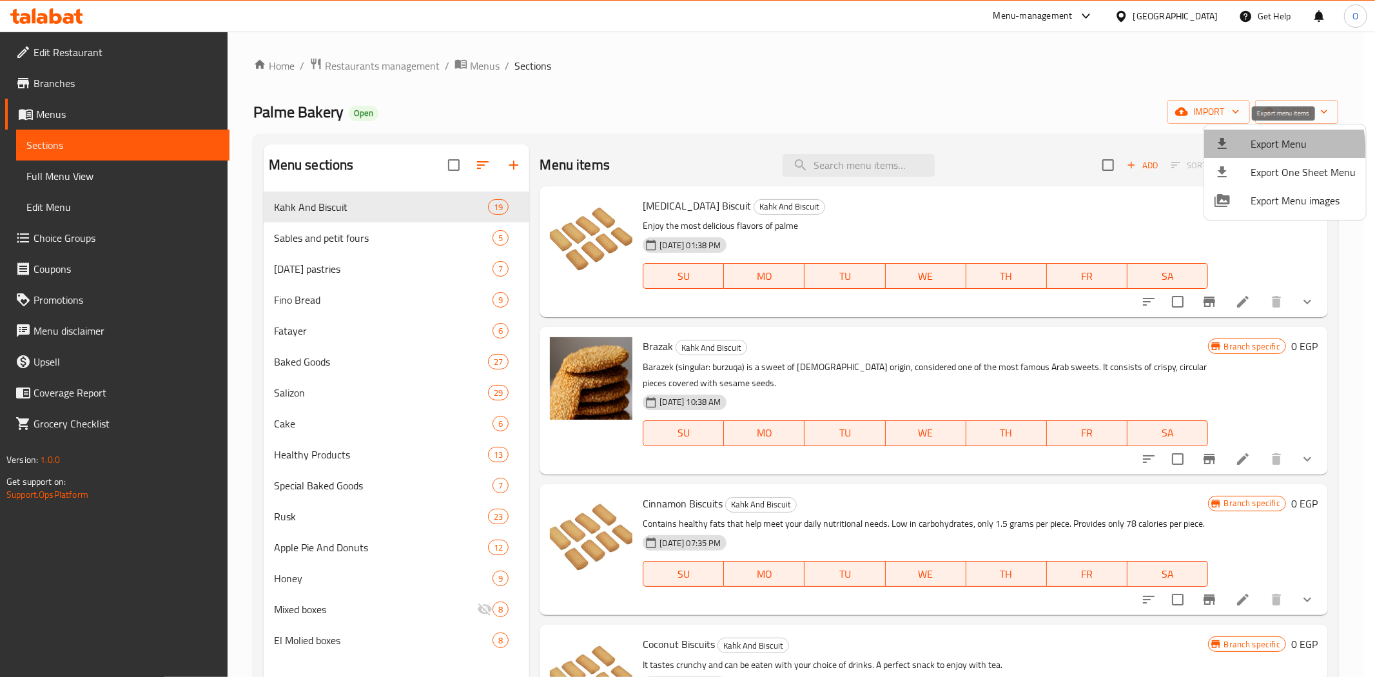
click at [1254, 150] on span "Export Menu" at bounding box center [1303, 143] width 105 height 15
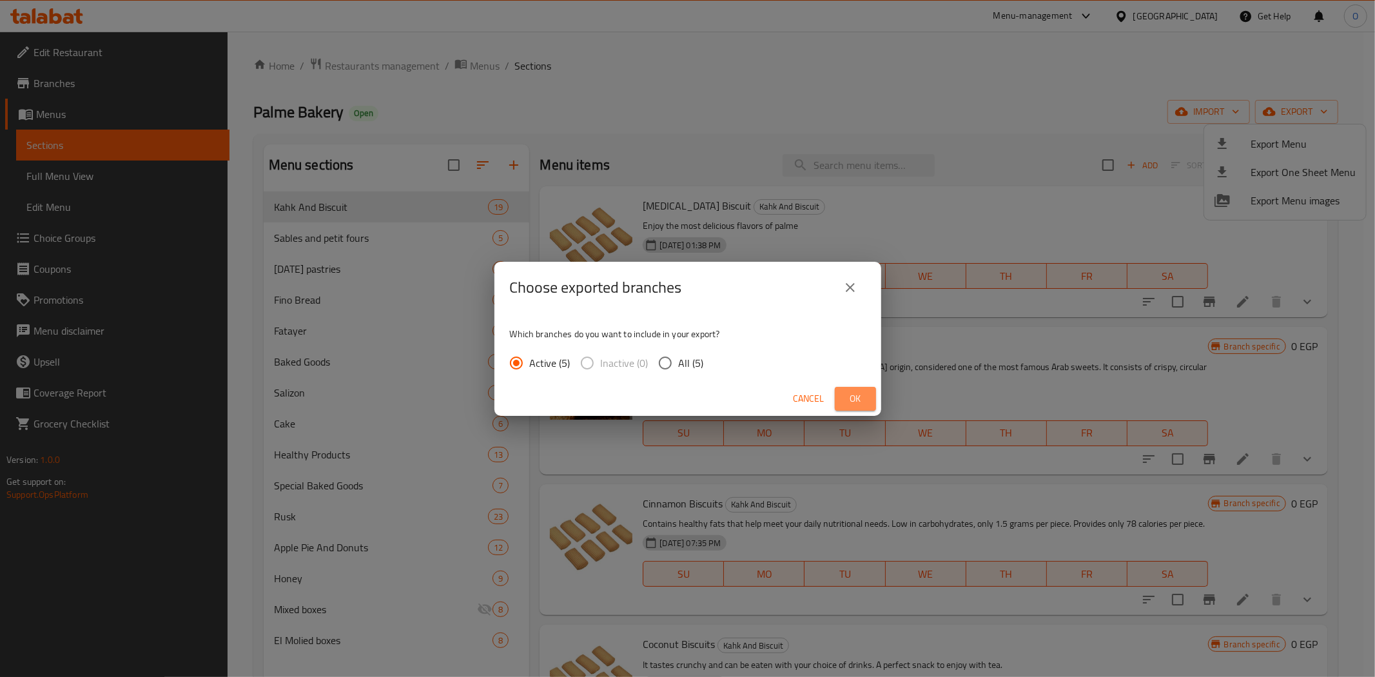
click at [863, 392] on span "Ok" at bounding box center [855, 399] width 21 height 16
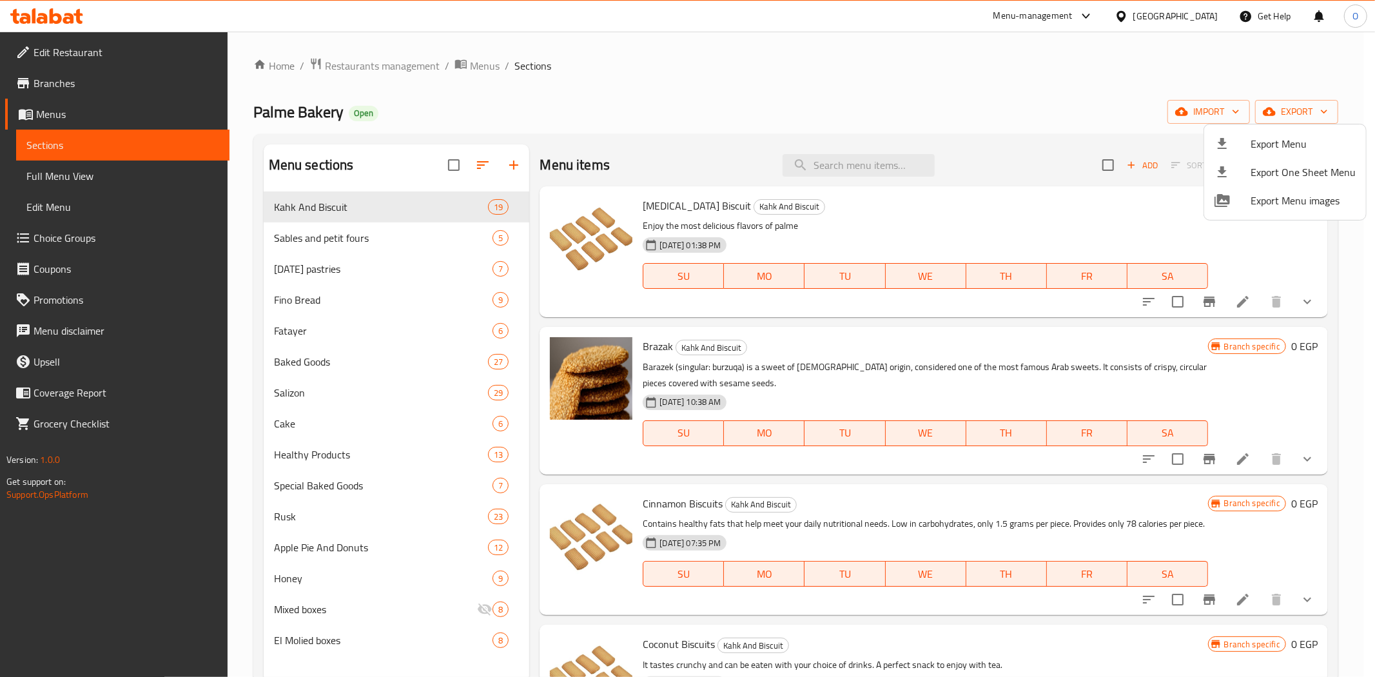
click at [853, 168] on div at bounding box center [687, 338] width 1375 height 677
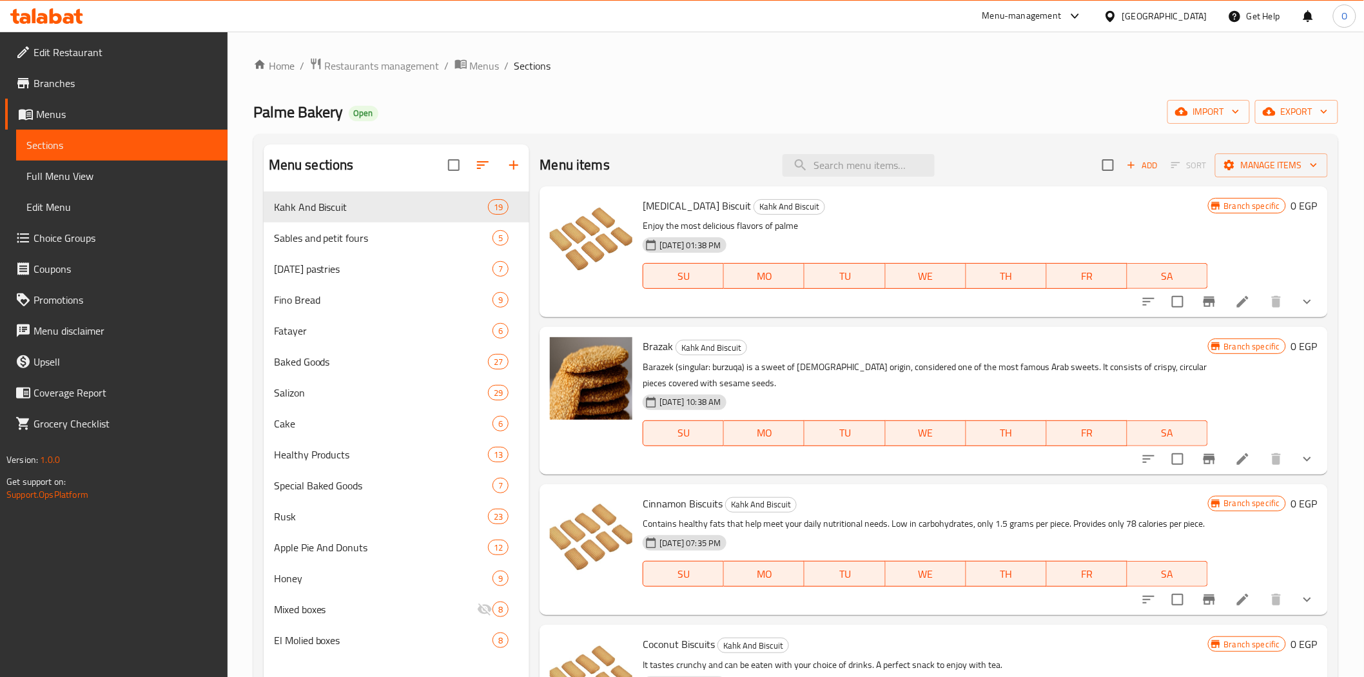
click at [853, 168] on input "search" at bounding box center [859, 165] width 152 height 23
paste input "كيس قرص"
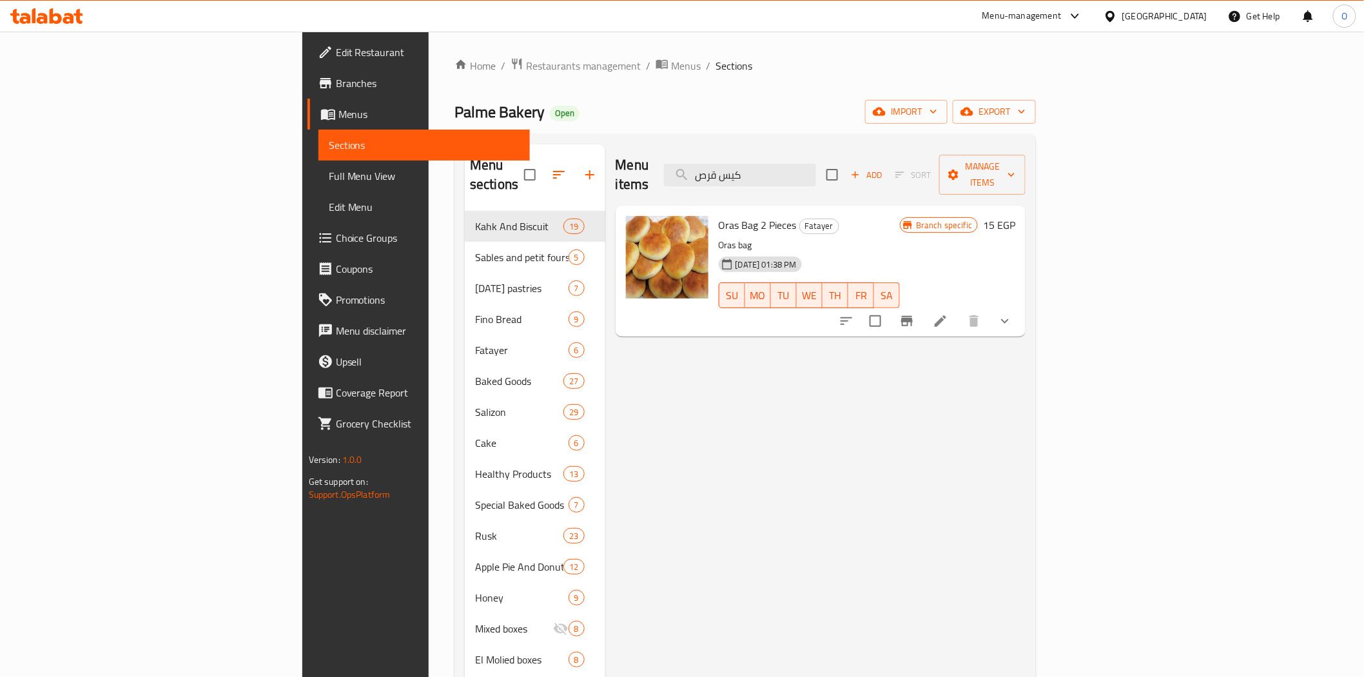
type input "كيس قرص"
click at [1021, 311] on button "show more" at bounding box center [1005, 321] width 31 height 31
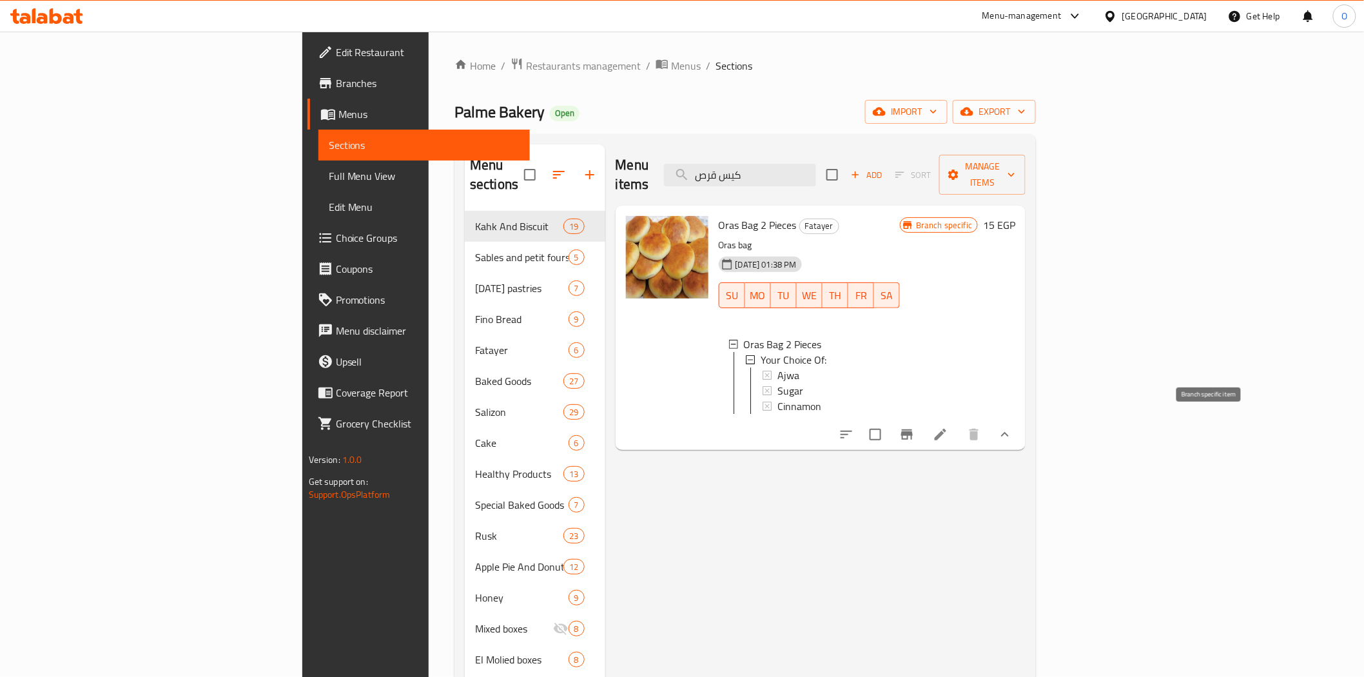
click at [923, 432] on button "Branch-specific-item" at bounding box center [907, 434] width 31 height 31
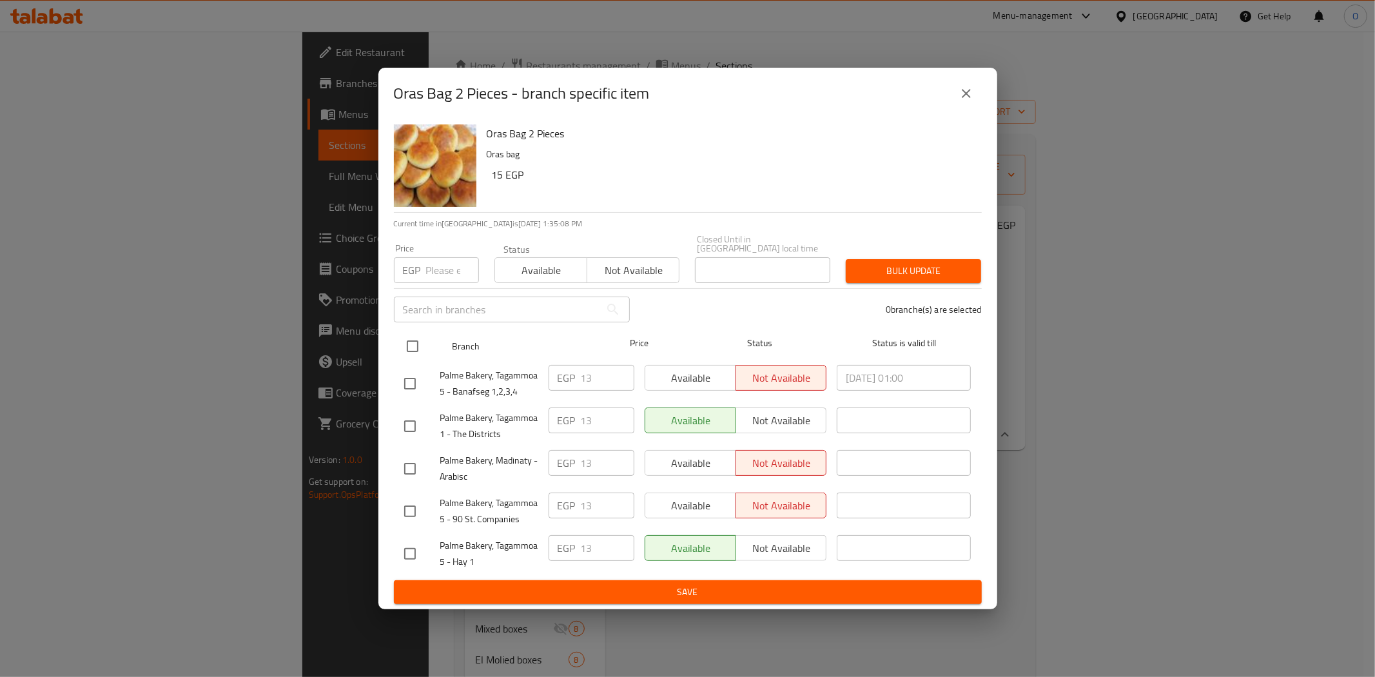
click at [410, 353] on input "checkbox" at bounding box center [412, 346] width 27 height 27
checkbox input "true"
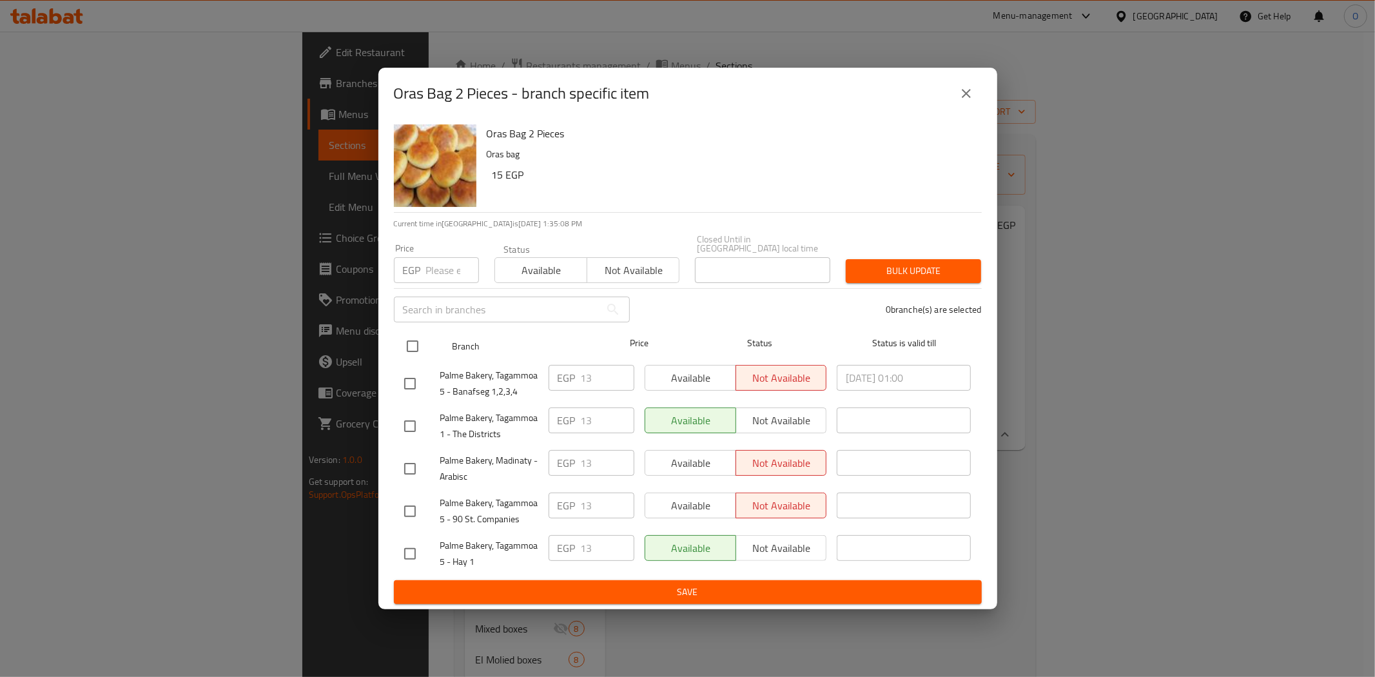
checkbox input "true"
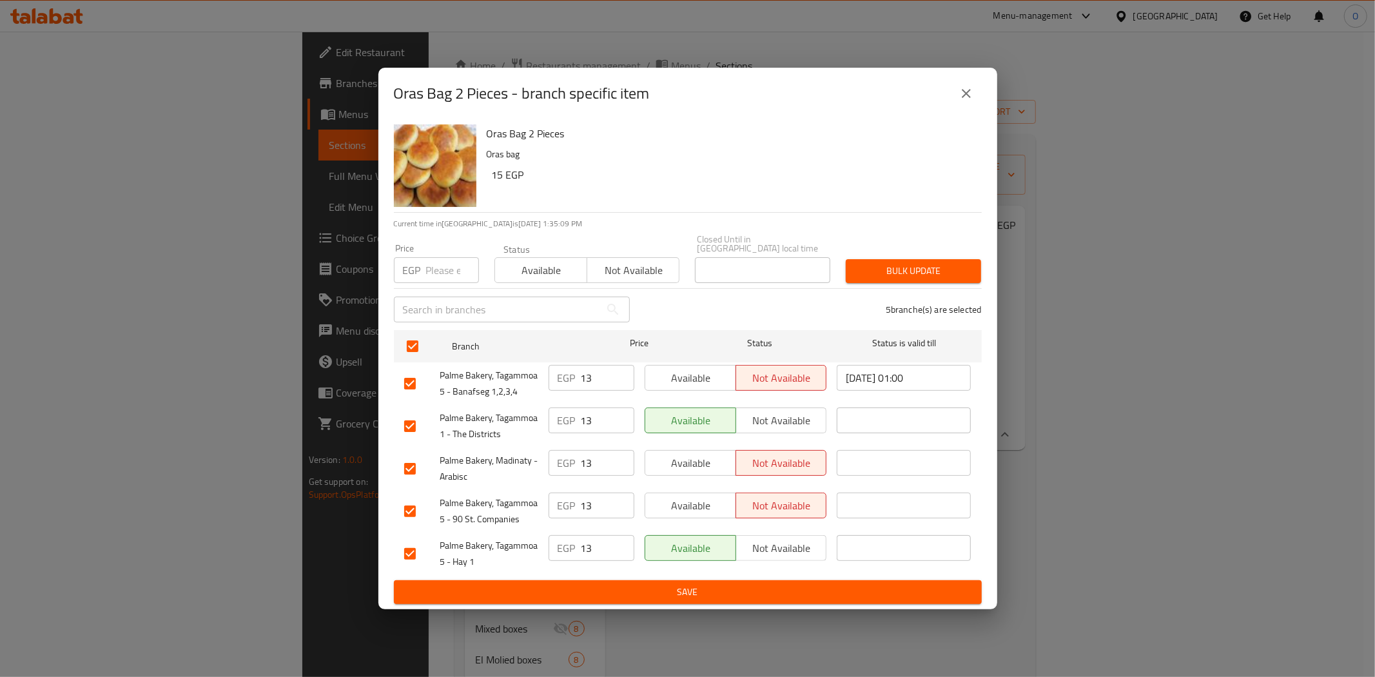
click at [436, 273] on input "number" at bounding box center [452, 270] width 53 height 26
type input "15"
click at [913, 263] on span "Bulk update" at bounding box center [913, 271] width 115 height 16
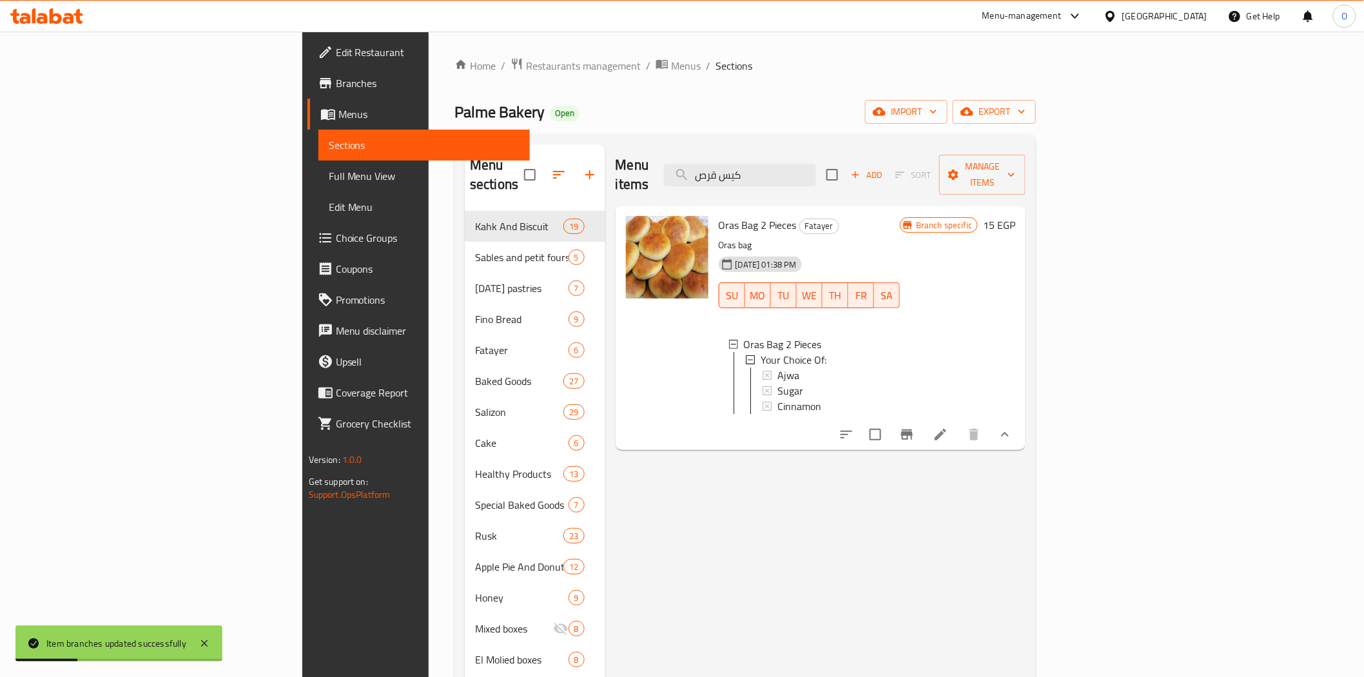
click at [884, 177] on div "Menu items كيس قرص Add Sort Manage items" at bounding box center [821, 174] width 411 height 61
click at [816, 169] on input "كيس قرص" at bounding box center [740, 175] width 152 height 23
click at [816, 170] on input "كيس قرص" at bounding box center [740, 175] width 152 height 23
paste input "ساليزون ميني"
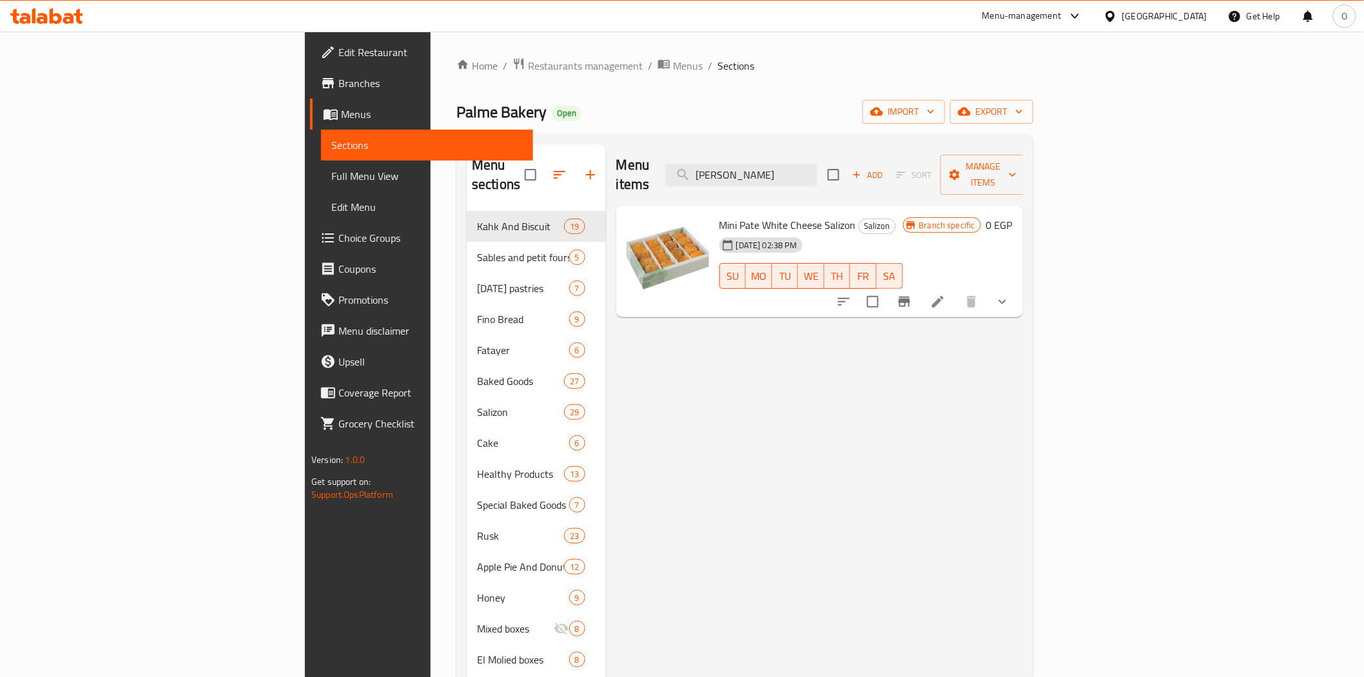
type input "ساليزون ميني"
click at [1010, 294] on icon "show more" at bounding box center [1002, 301] width 15 height 15
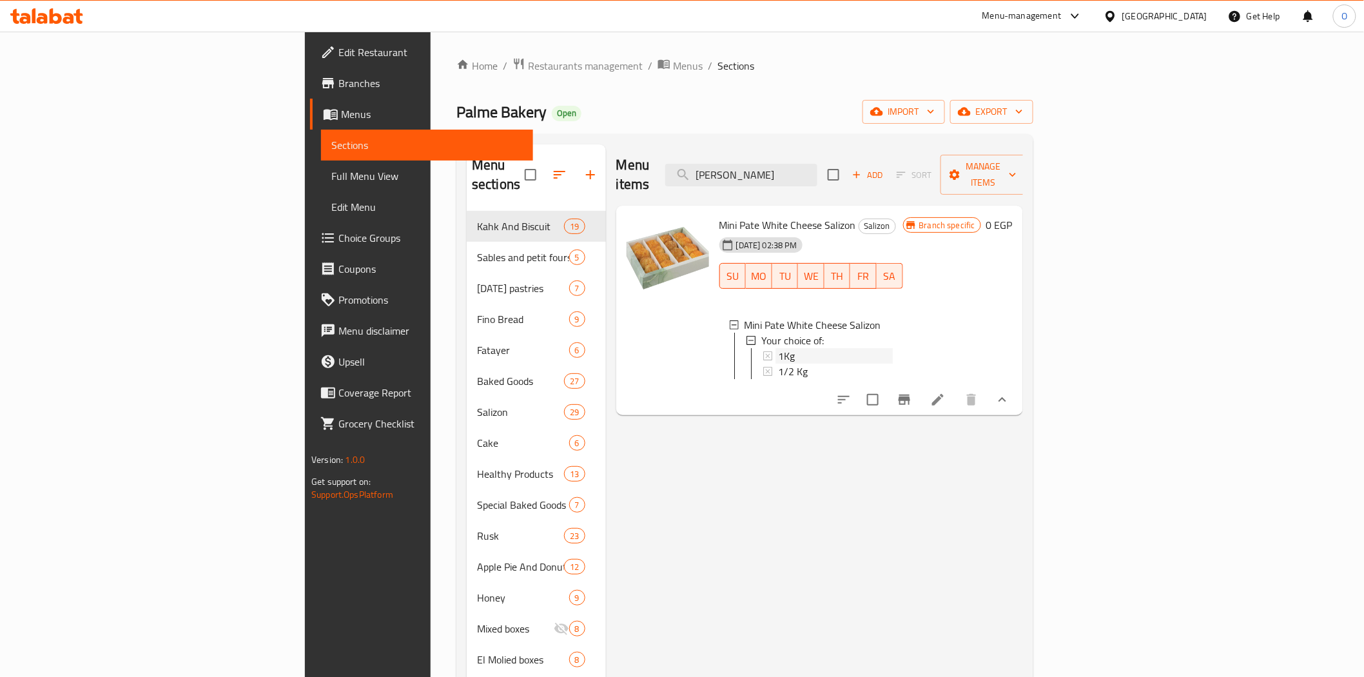
click at [778, 348] on div "1Kg" at bounding box center [835, 355] width 115 height 15
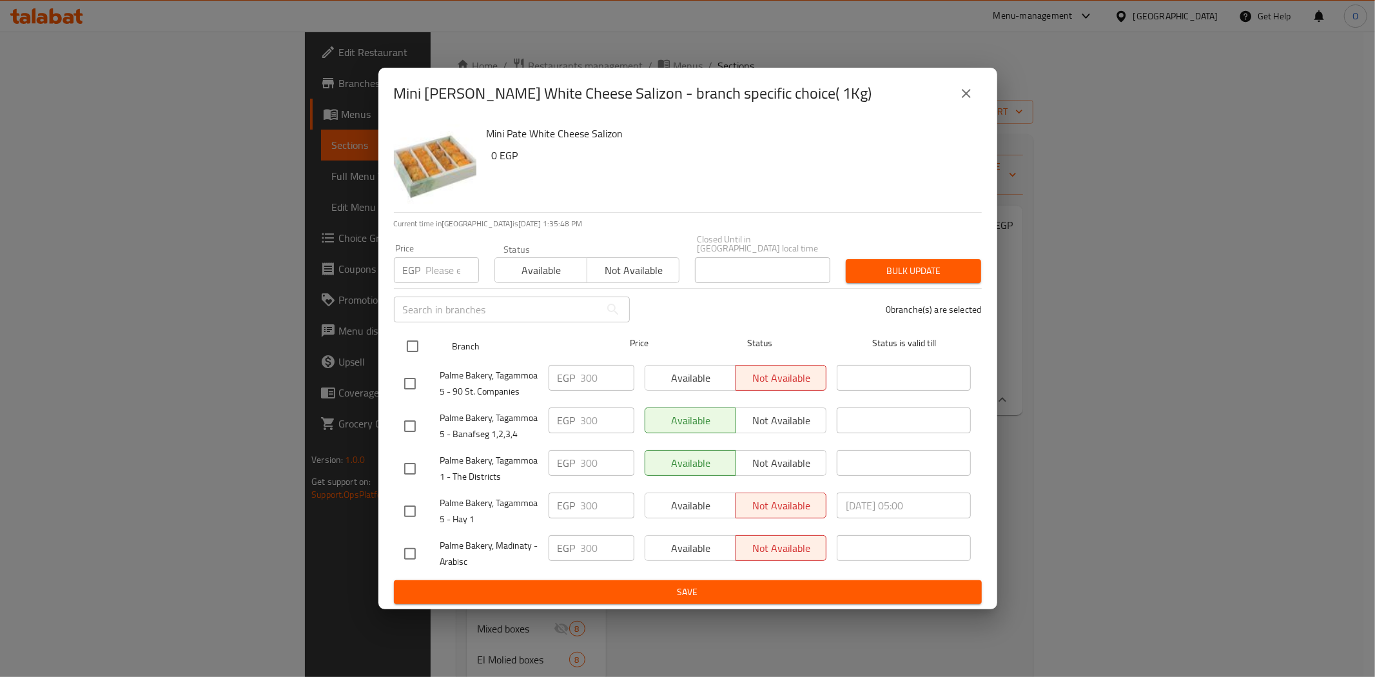
click at [415, 342] on input "checkbox" at bounding box center [412, 346] width 27 height 27
checkbox input "true"
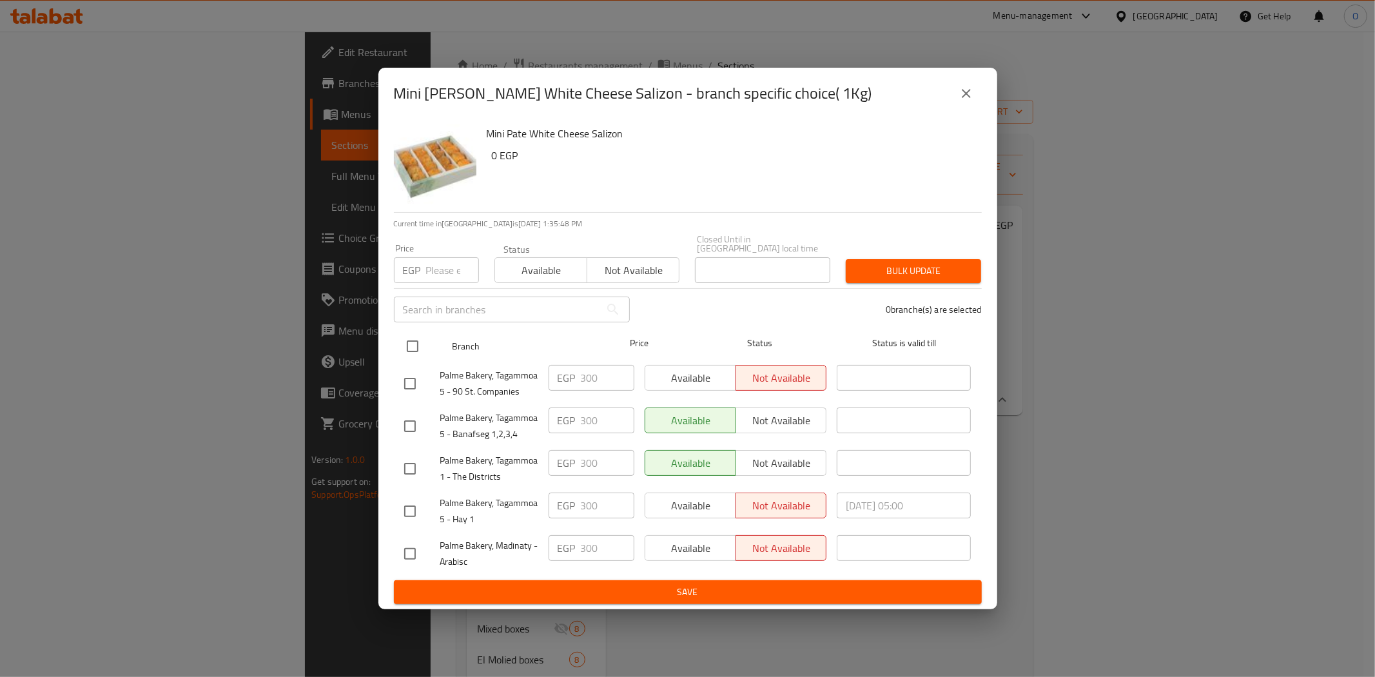
checkbox input "true"
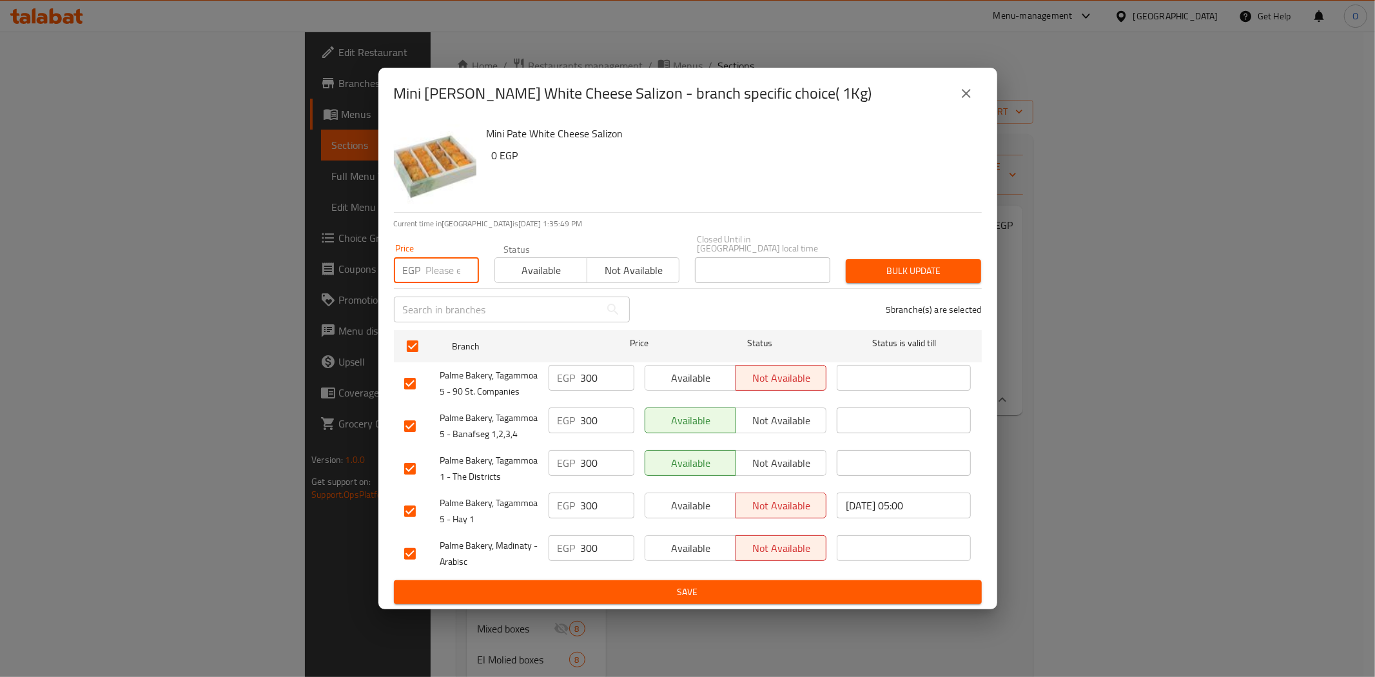
paste input "340"
type input "340"
click at [904, 271] on span "Bulk update" at bounding box center [913, 271] width 115 height 16
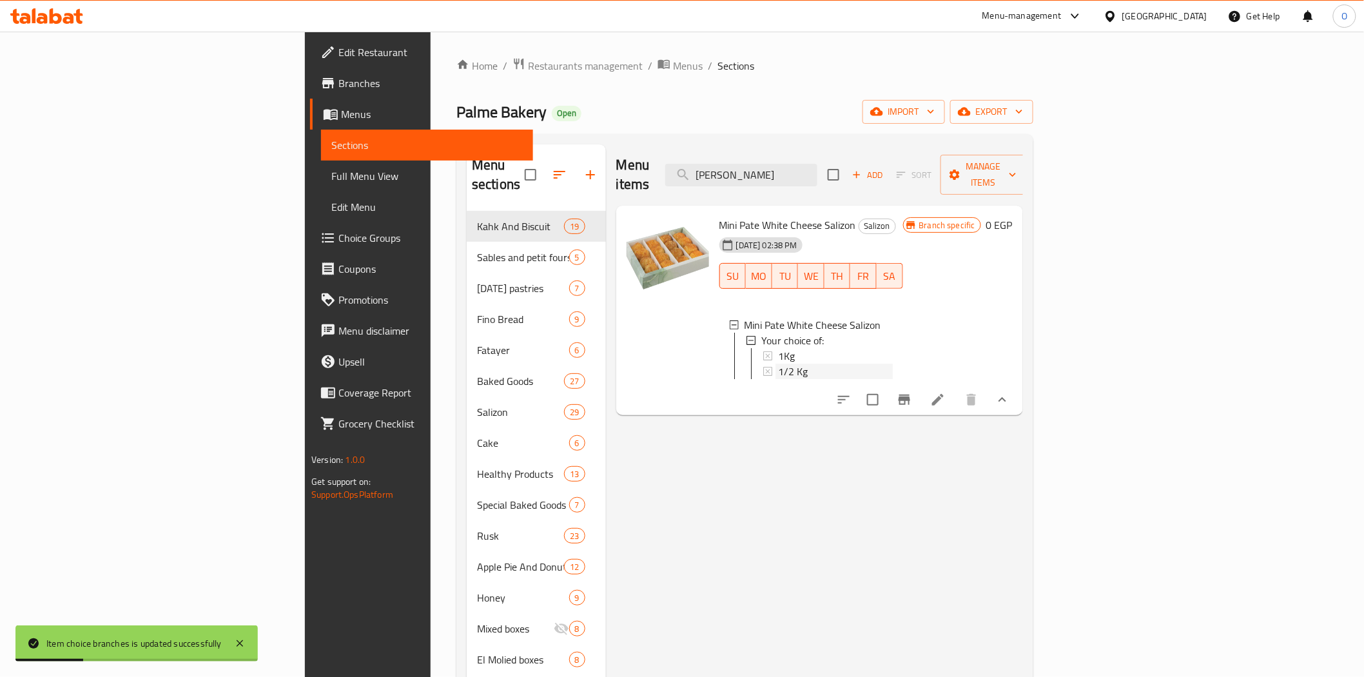
click at [778, 364] on span "1/2 Kg" at bounding box center [793, 371] width 30 height 15
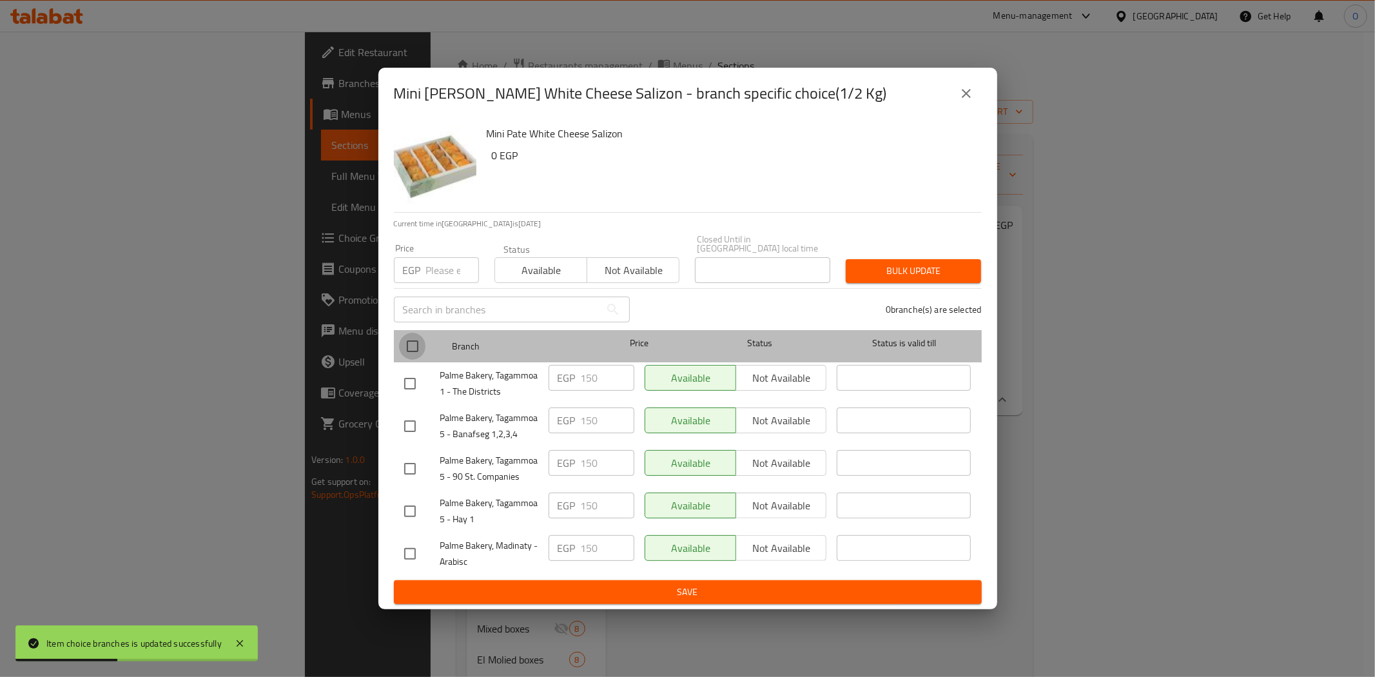
click at [404, 339] on input "checkbox" at bounding box center [412, 346] width 27 height 27
checkbox input "true"
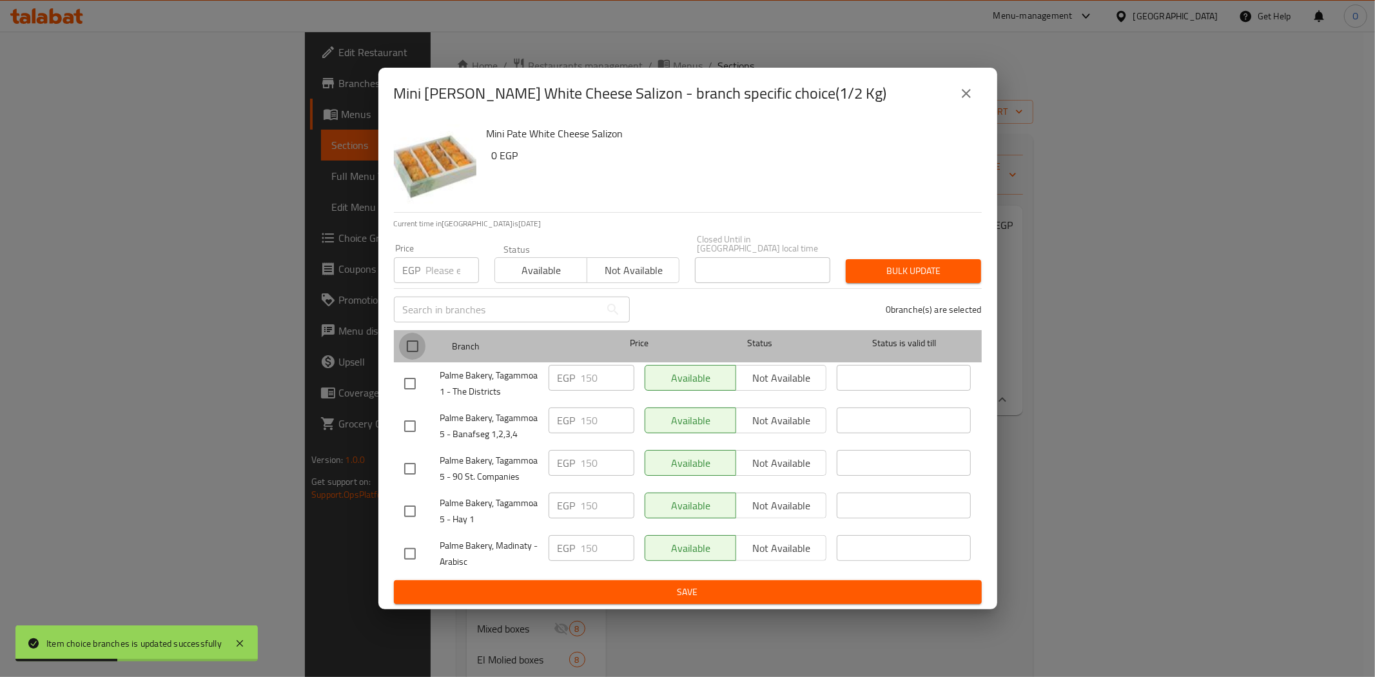
checkbox input "true"
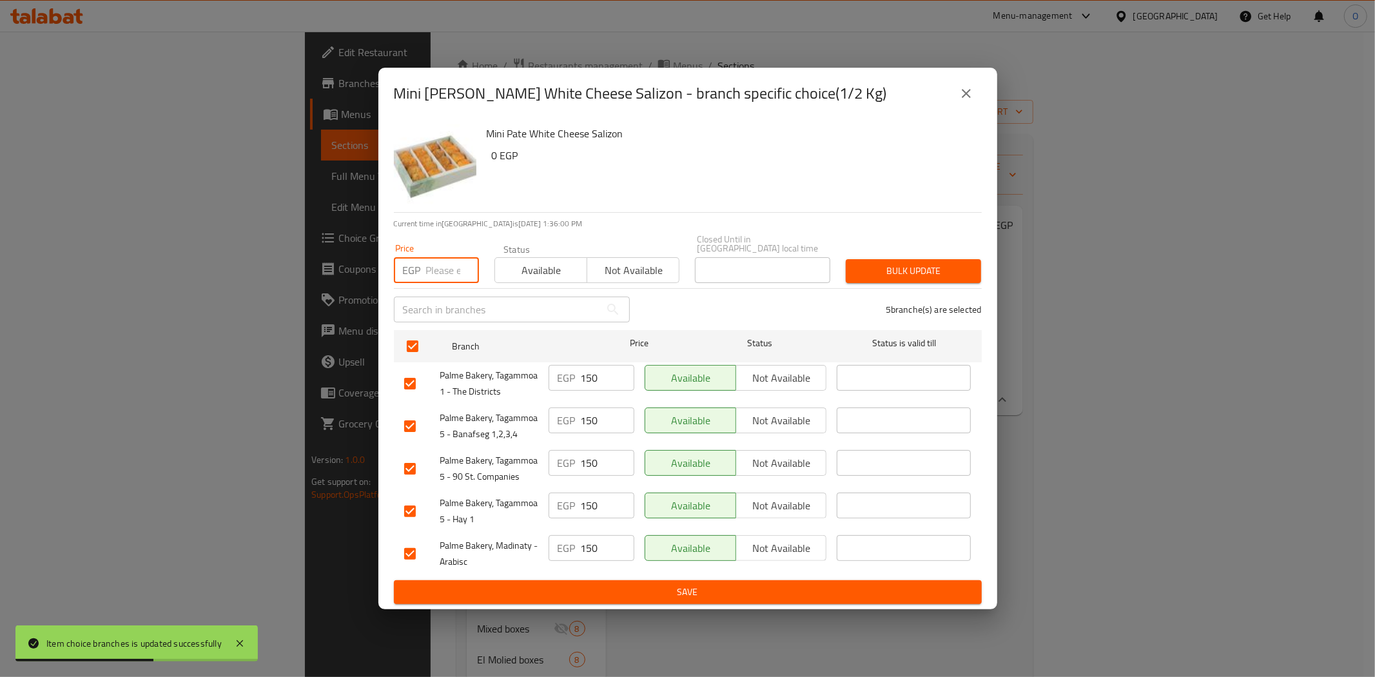
paste input "170"
type input "170"
click at [878, 259] on button "Bulk update" at bounding box center [913, 271] width 135 height 24
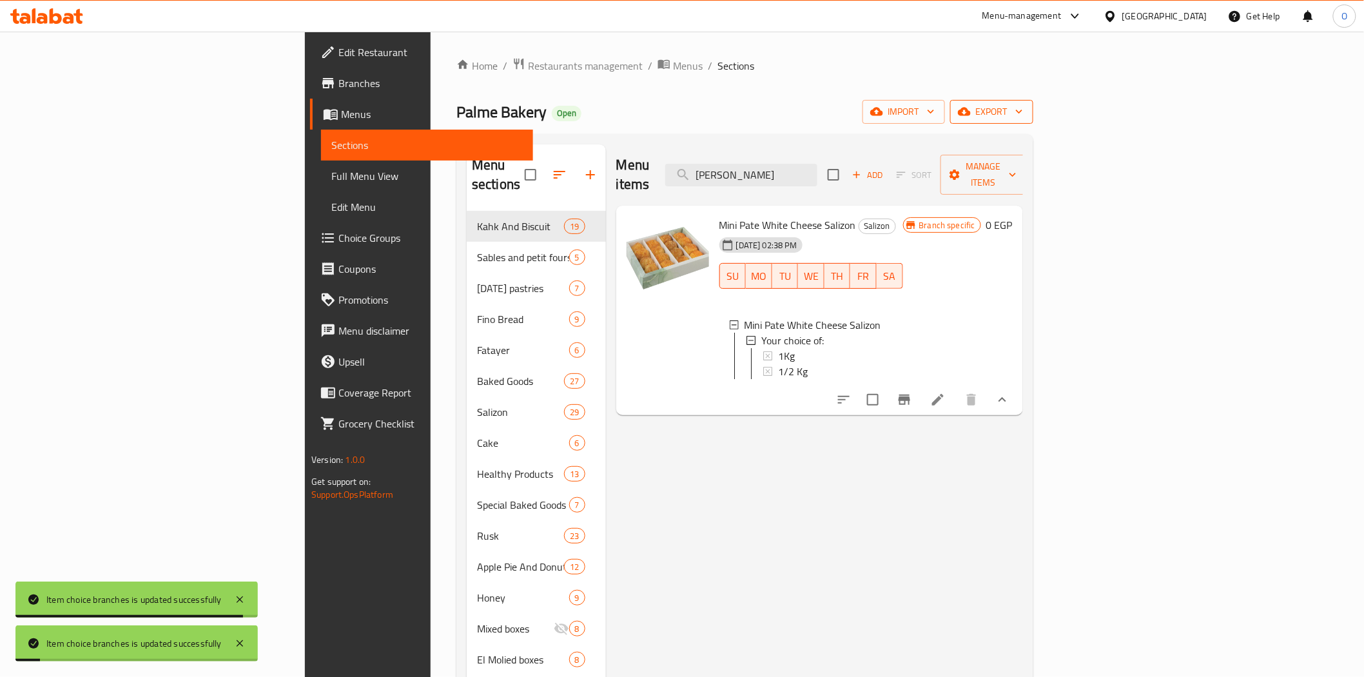
click at [1023, 106] on span "export" at bounding box center [992, 112] width 63 height 16
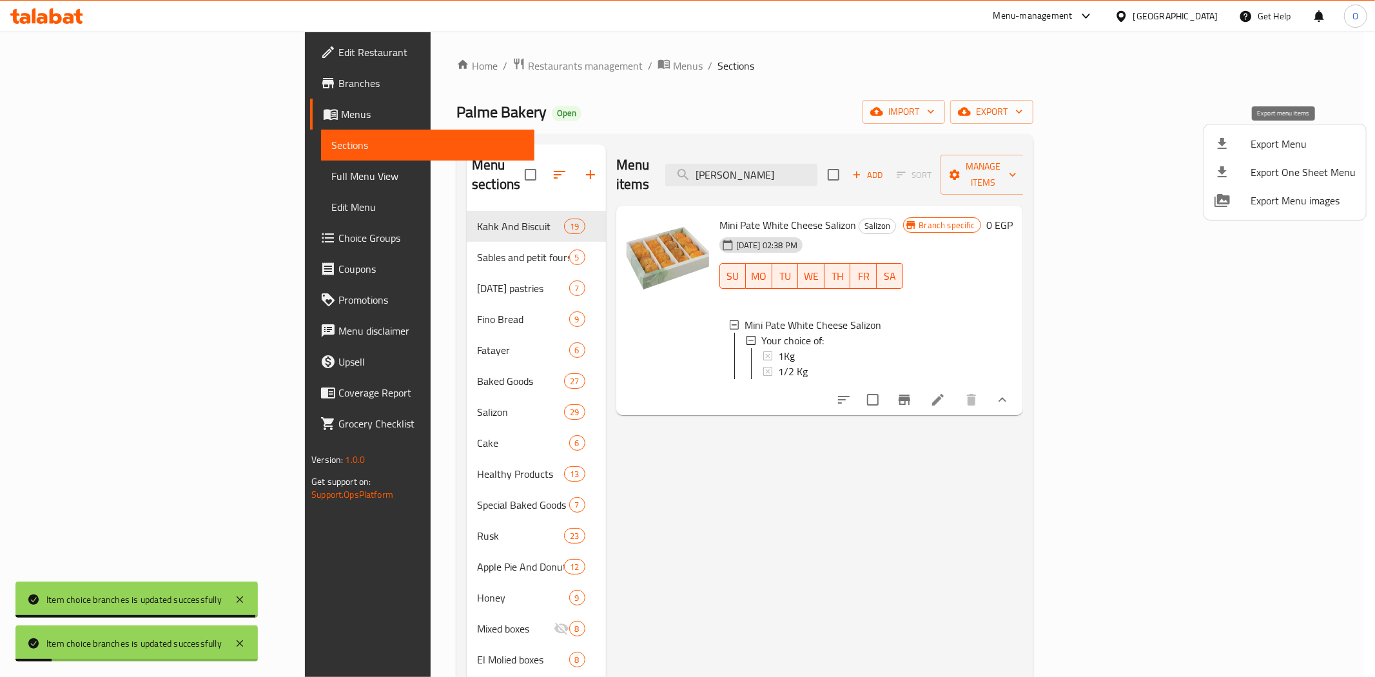
click at [1258, 139] on span "Export Menu" at bounding box center [1303, 143] width 105 height 15
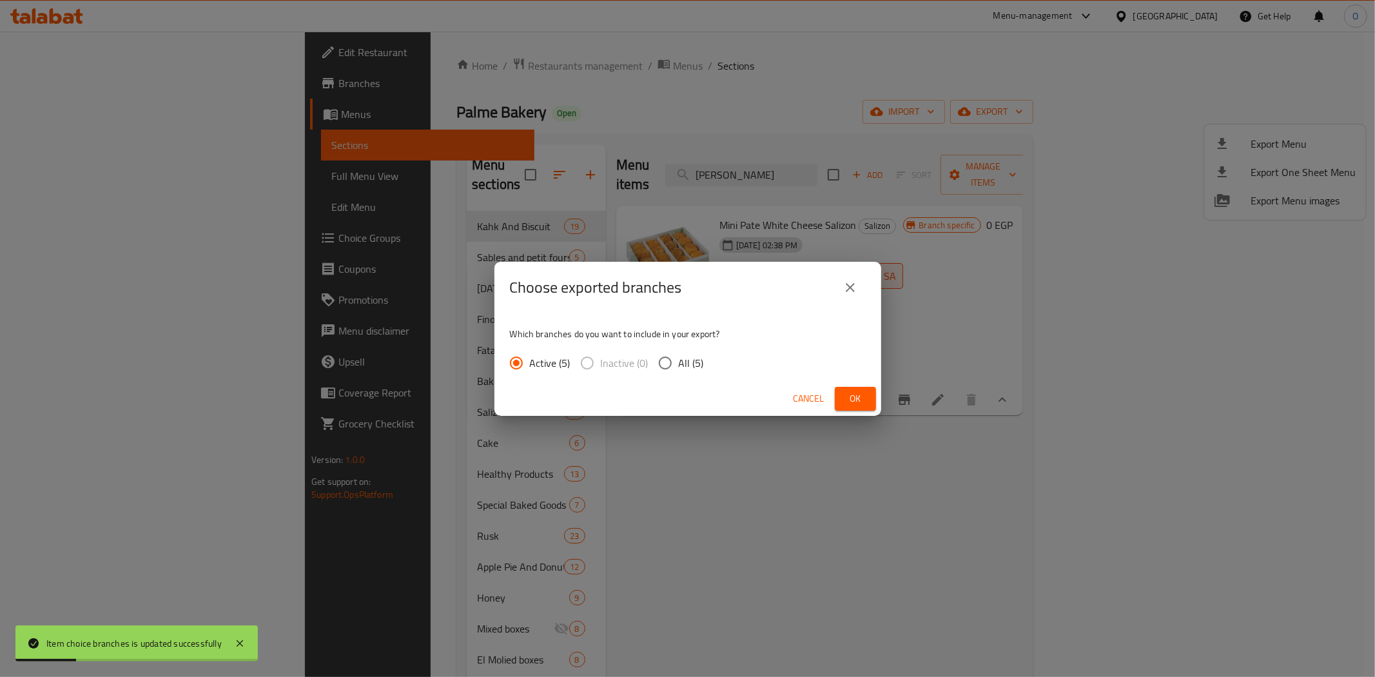
click at [865, 395] on button "Ok" at bounding box center [855, 399] width 41 height 24
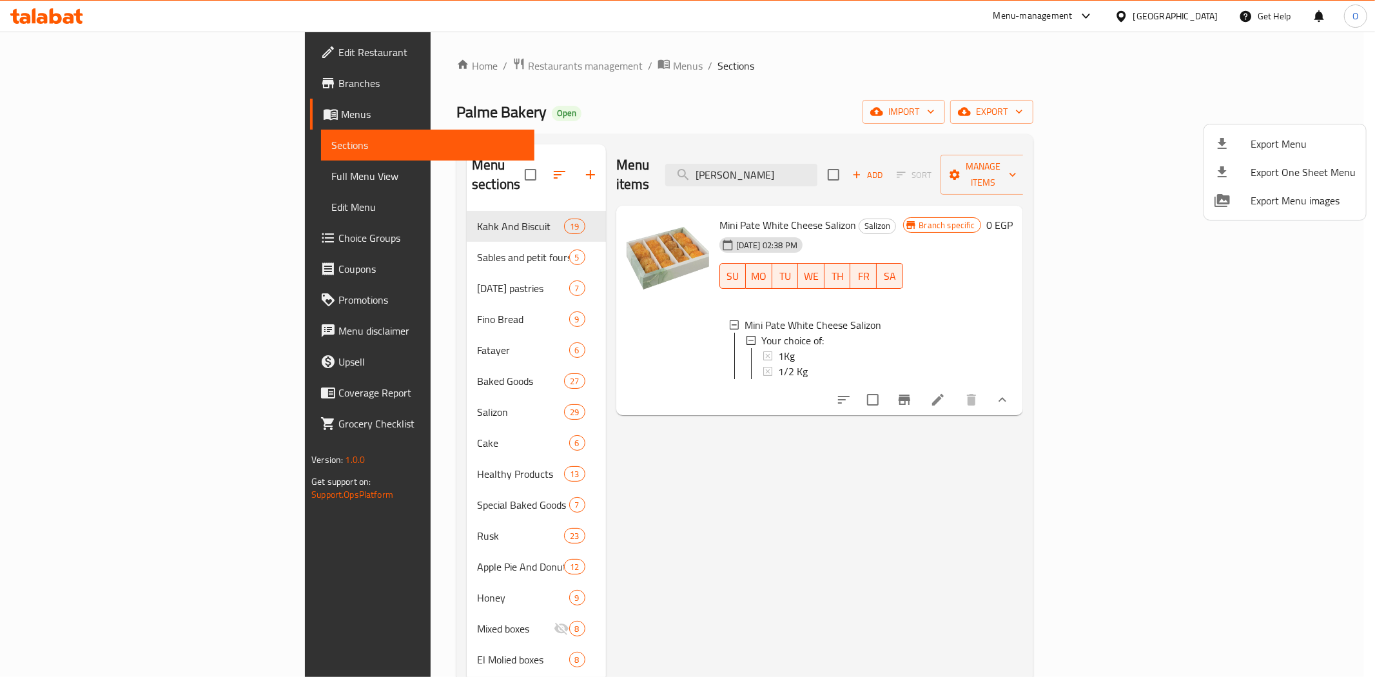
click at [399, 65] on div at bounding box center [687, 338] width 1375 height 677
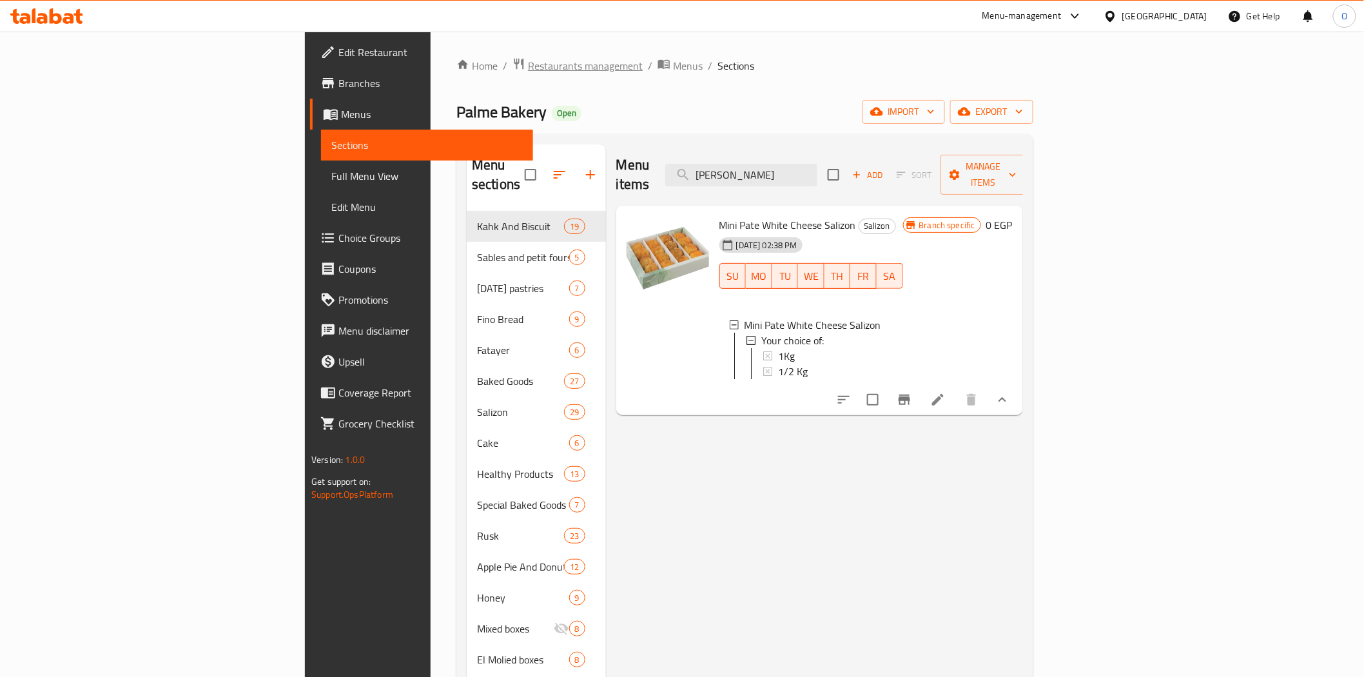
click at [528, 66] on span "Restaurants management" at bounding box center [585, 65] width 115 height 15
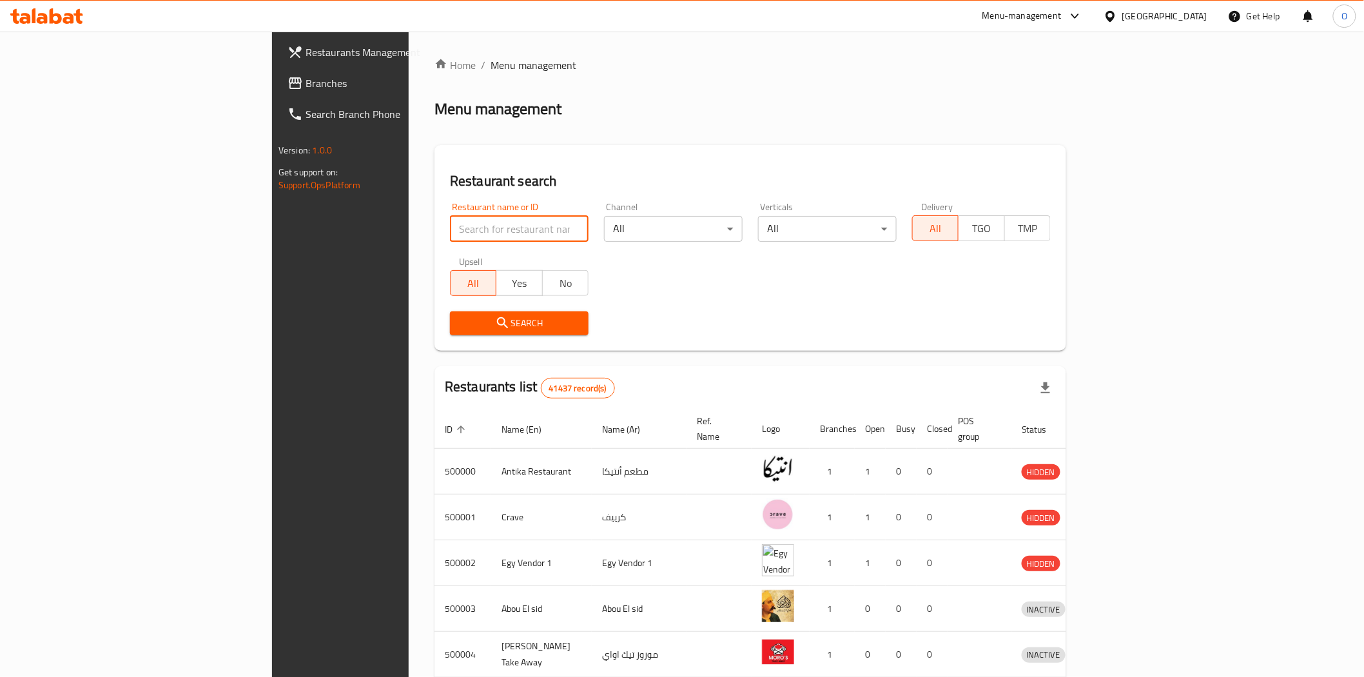
paste input "745237"
type input "745237"
click at [306, 88] on span "Branches" at bounding box center [398, 82] width 184 height 15
